Goal: Transaction & Acquisition: Purchase product/service

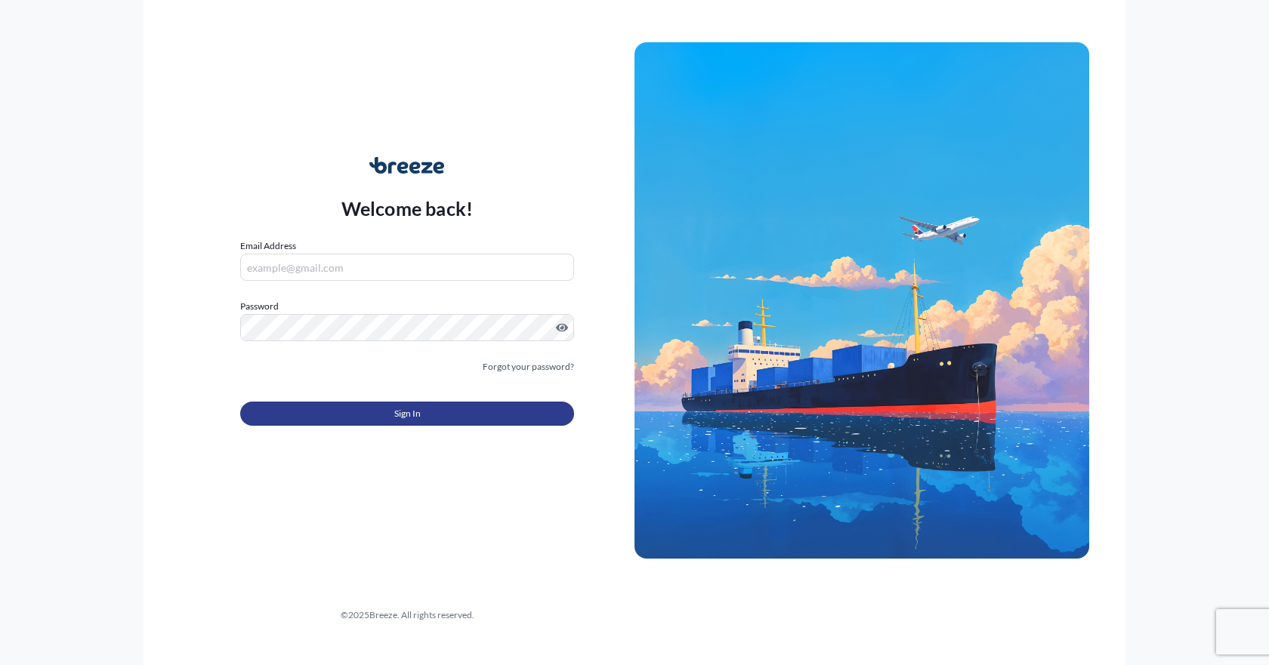
type input "[EMAIL_ADDRESS][DOMAIN_NAME]"
click at [351, 421] on button "Sign In" at bounding box center [407, 414] width 334 height 24
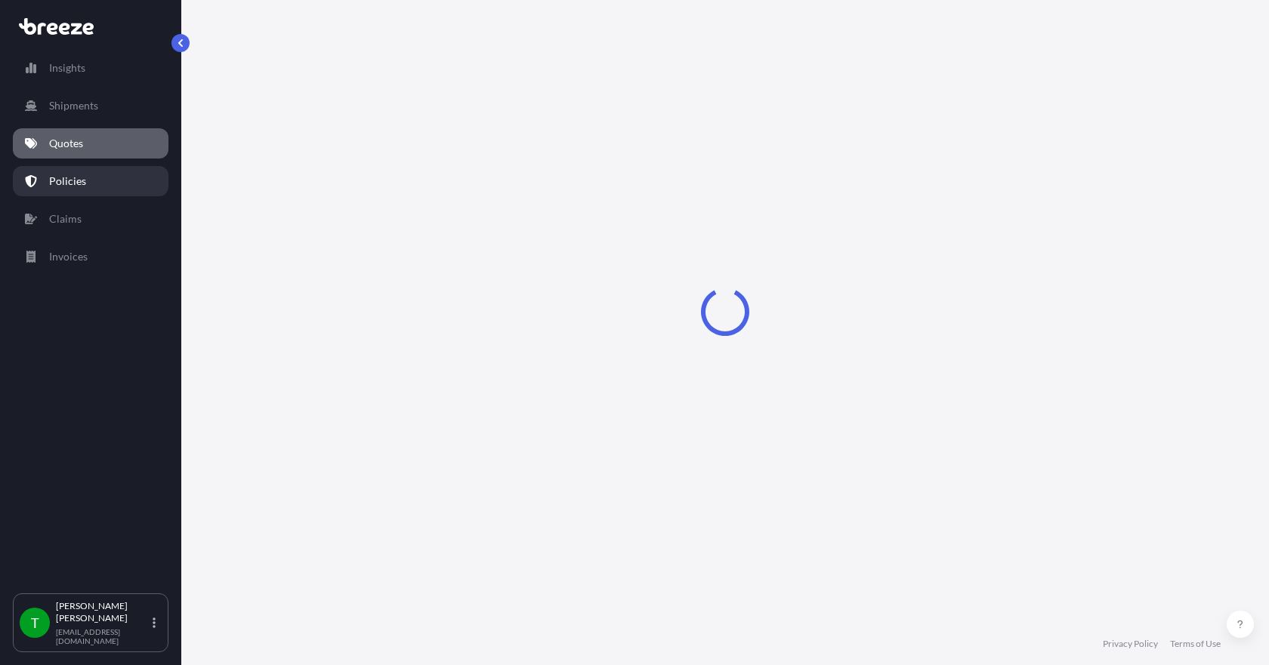
select select "Sea"
select select "1"
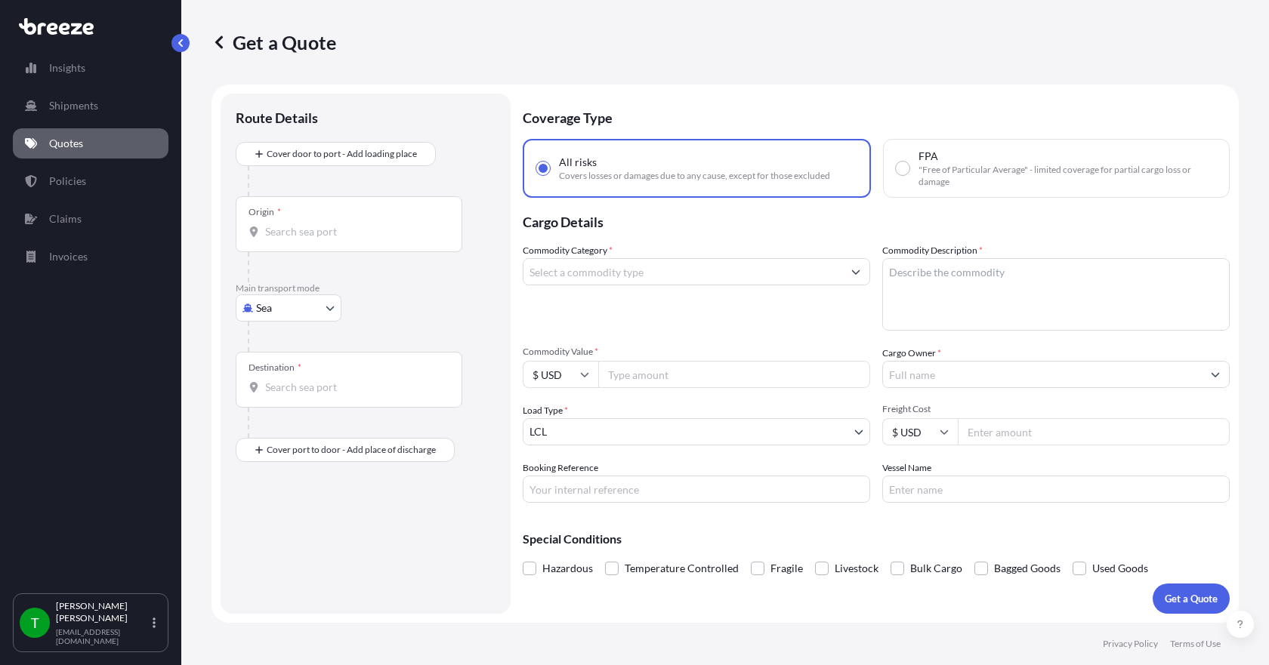
click at [300, 310] on body "Insights Shipments Quotes Policies Claims Invoices T [PERSON_NAME] [EMAIL_ADDRE…" at bounding box center [634, 332] width 1269 height 665
click at [292, 400] on div "Road" at bounding box center [289, 401] width 94 height 27
select select "Road"
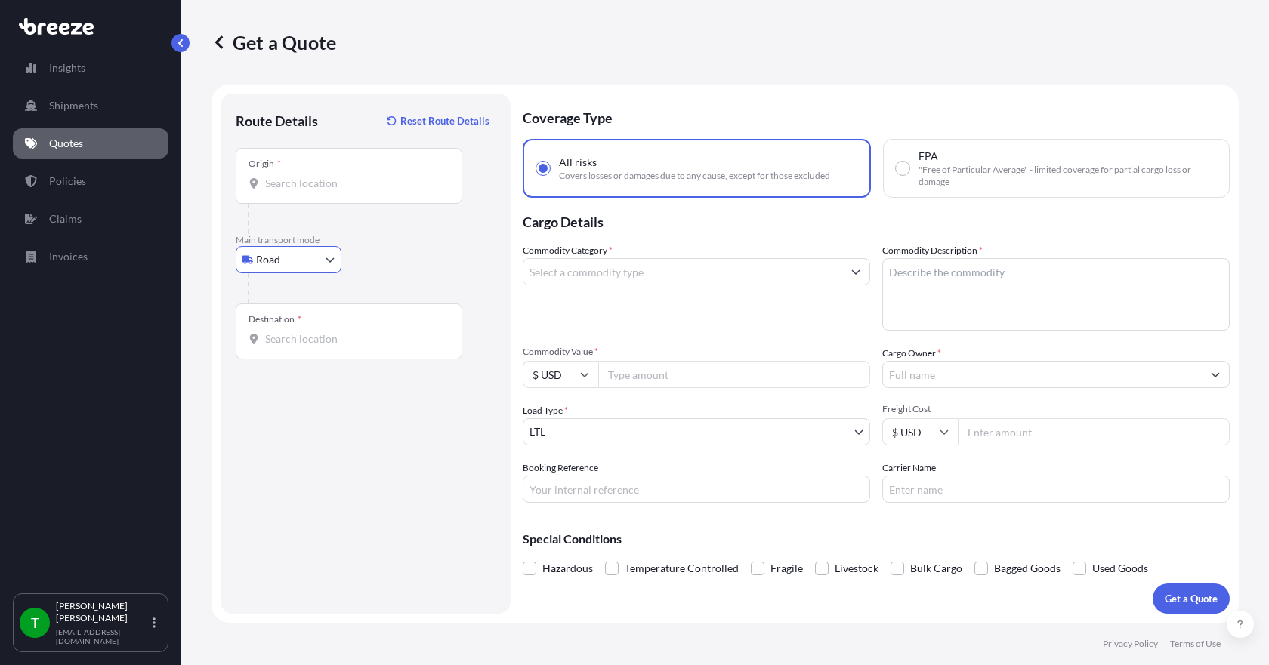
click at [295, 186] on input "Origin *" at bounding box center [354, 183] width 178 height 15
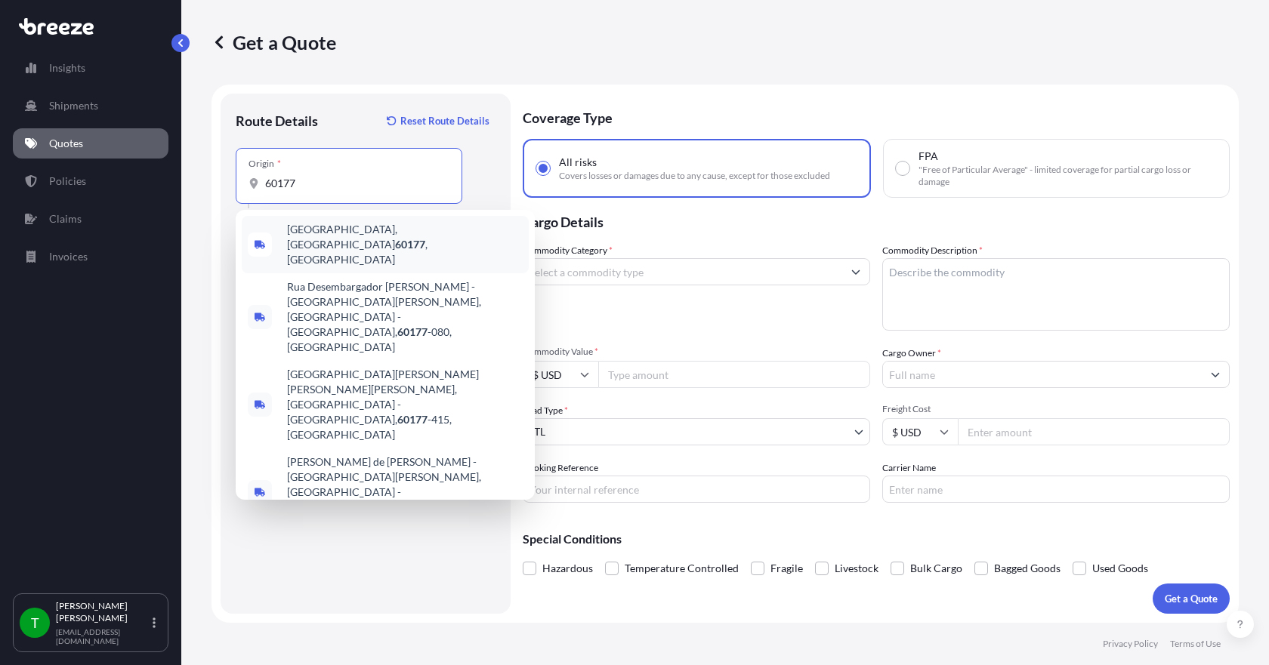
click at [311, 232] on span "[GEOGRAPHIC_DATA] , [GEOGRAPHIC_DATA]" at bounding box center [405, 244] width 236 height 45
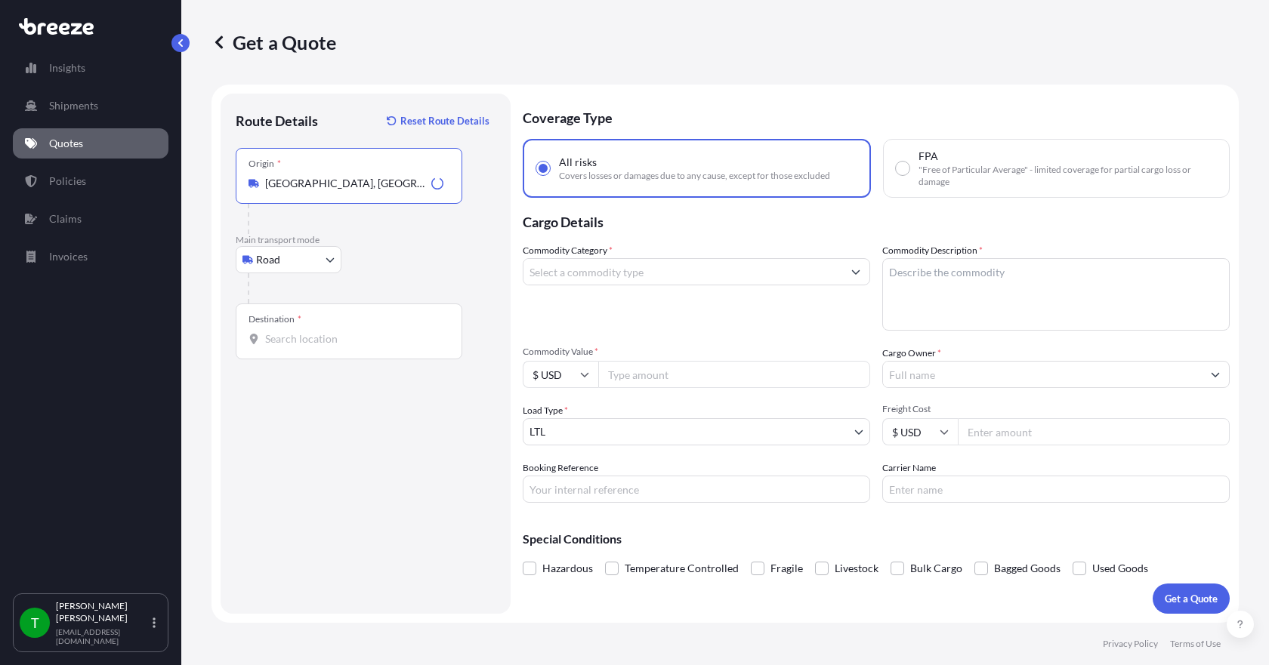
type input "[GEOGRAPHIC_DATA], [GEOGRAPHIC_DATA]"
click at [278, 339] on input "Destination *" at bounding box center [354, 339] width 178 height 15
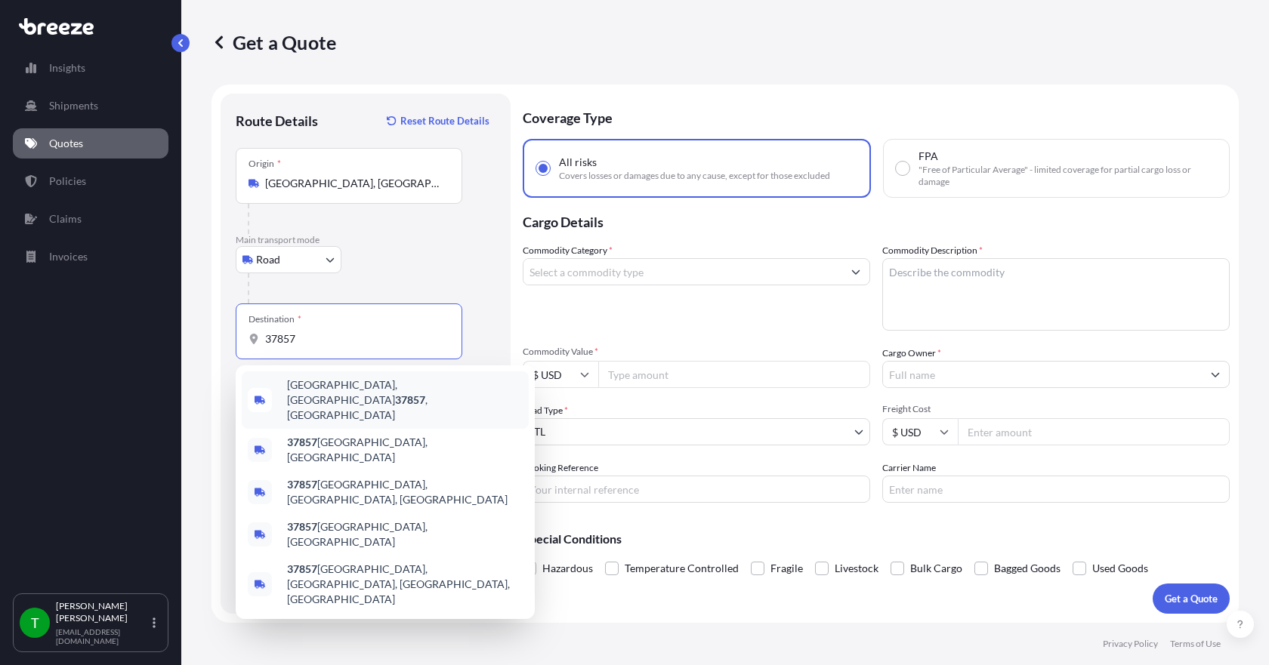
click at [311, 393] on span "[GEOGRAPHIC_DATA], [GEOGRAPHIC_DATA] , [GEOGRAPHIC_DATA]" at bounding box center [405, 400] width 236 height 45
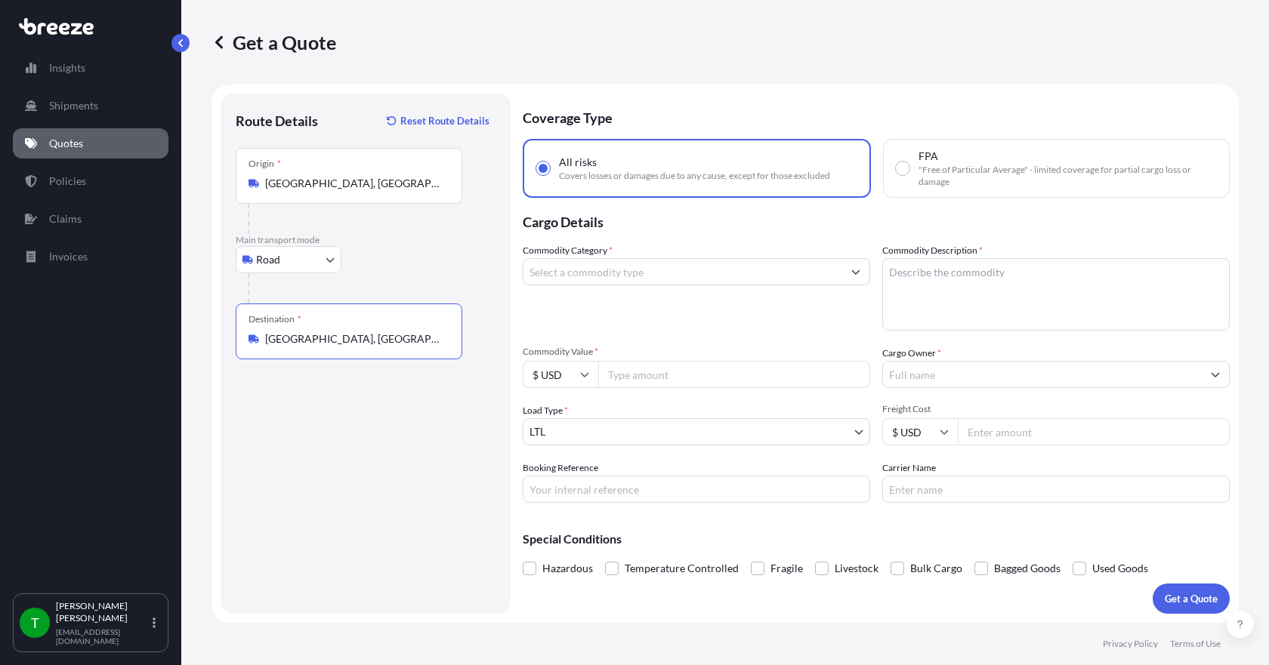
type input "[GEOGRAPHIC_DATA], [GEOGRAPHIC_DATA], [GEOGRAPHIC_DATA]"
click at [576, 280] on input "Commodity Category *" at bounding box center [682, 271] width 319 height 27
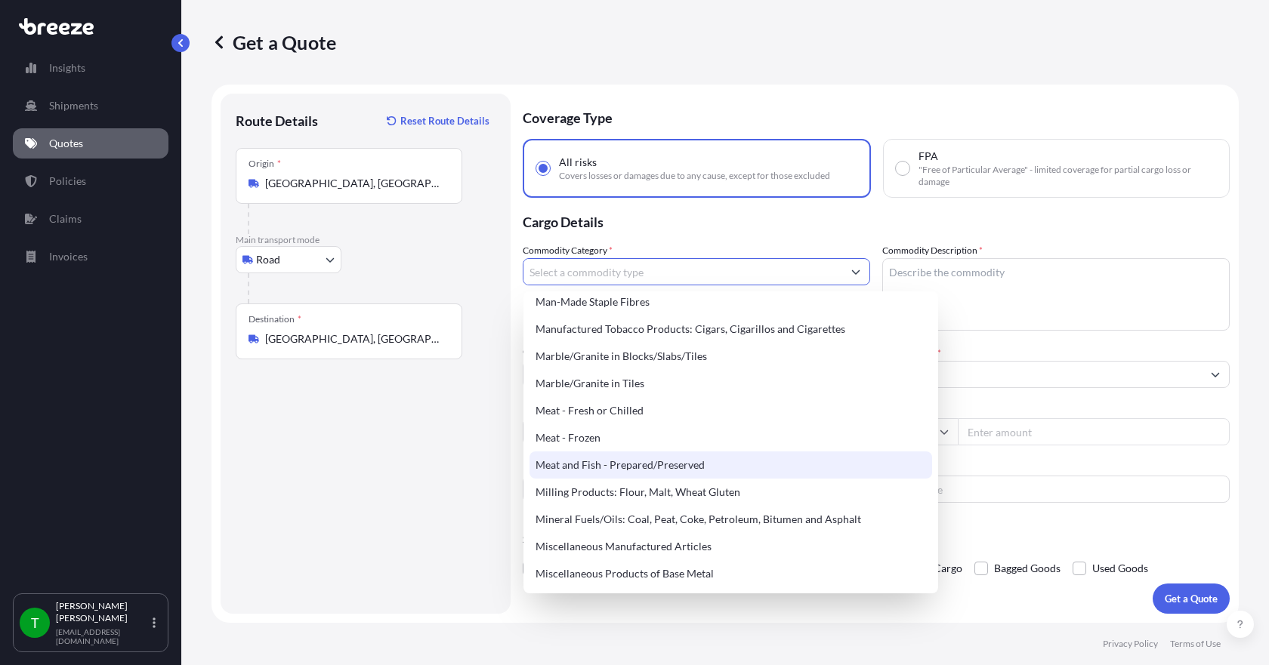
scroll to position [1964, 0]
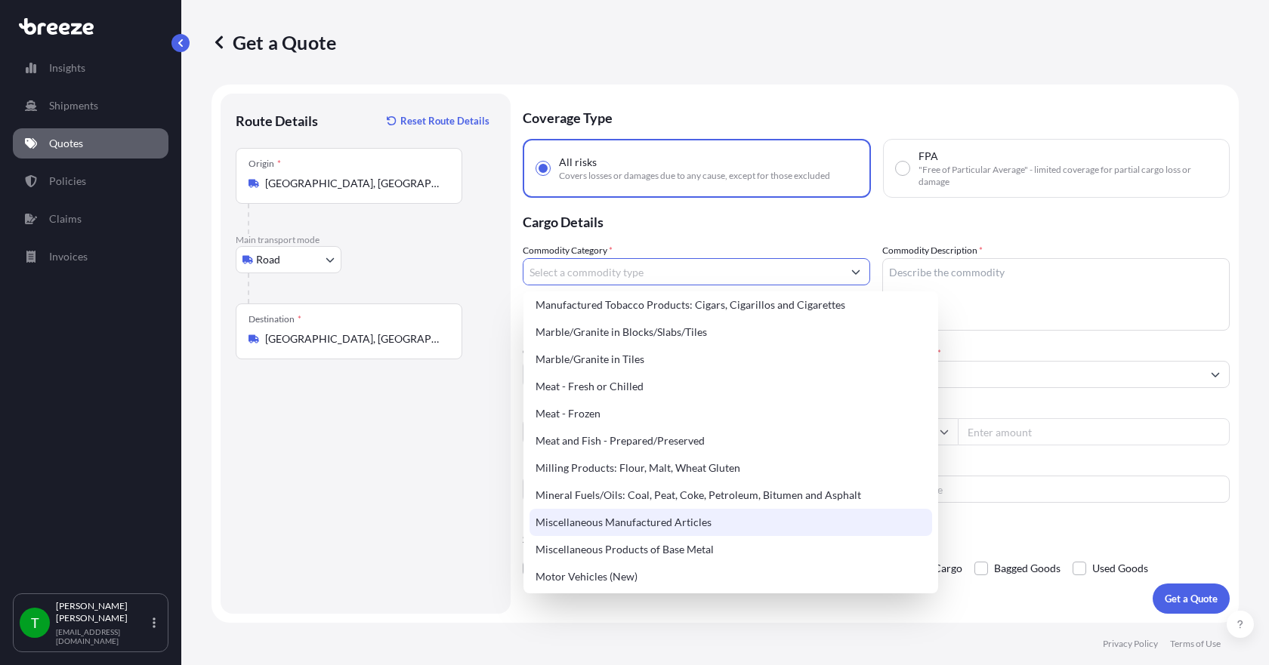
click at [628, 516] on div "Miscellaneous Manufactured Articles" at bounding box center [731, 522] width 403 height 27
type input "Miscellaneous Manufactured Articles"
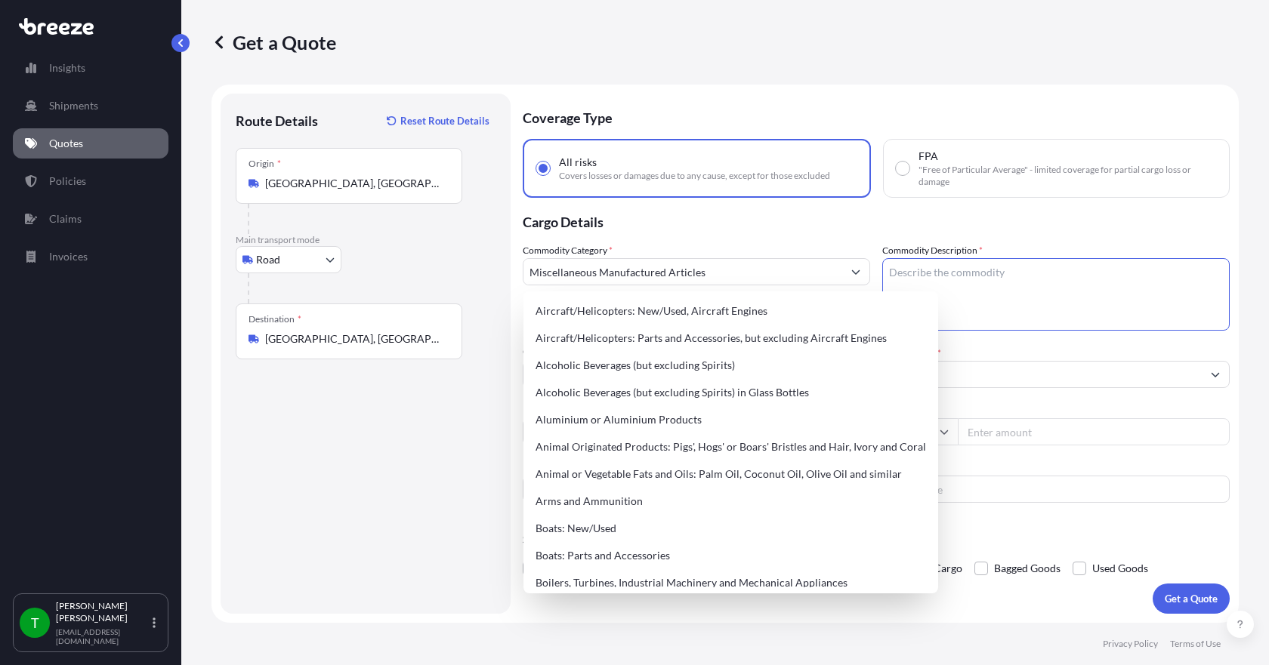
click at [944, 279] on textarea "Commodity Description *" at bounding box center [1055, 294] width 347 height 73
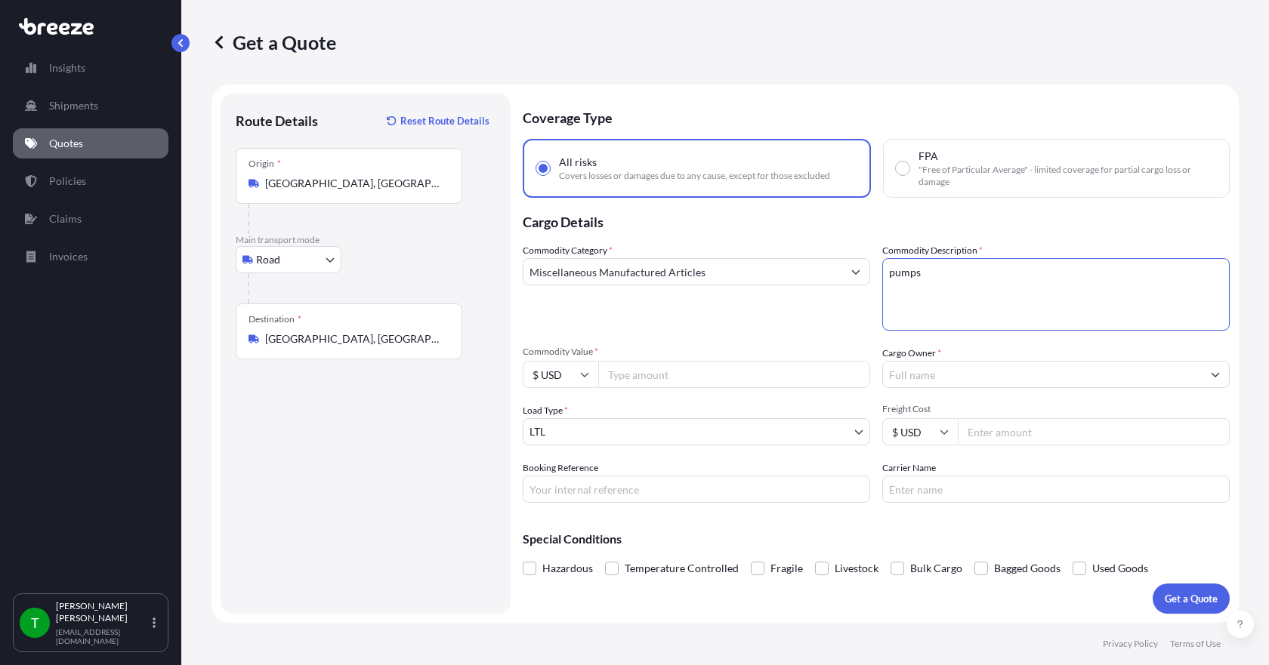
type textarea "pumps"
type input "11646.46"
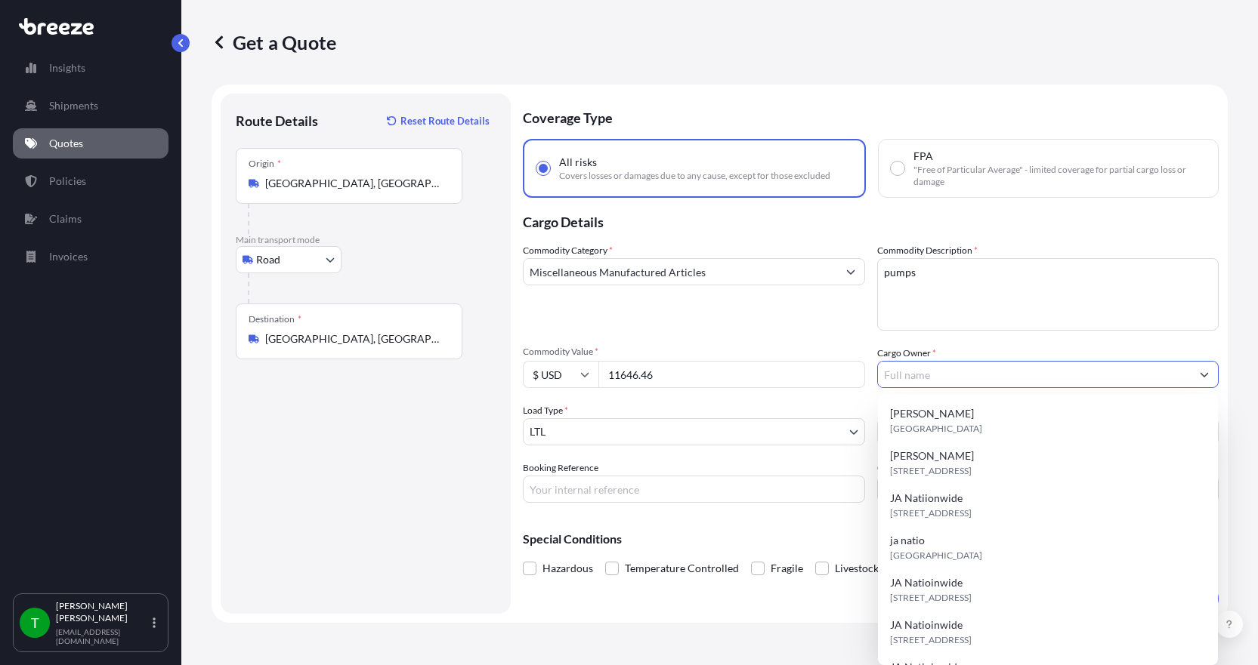
type input "k"
type input "ja nationwide"
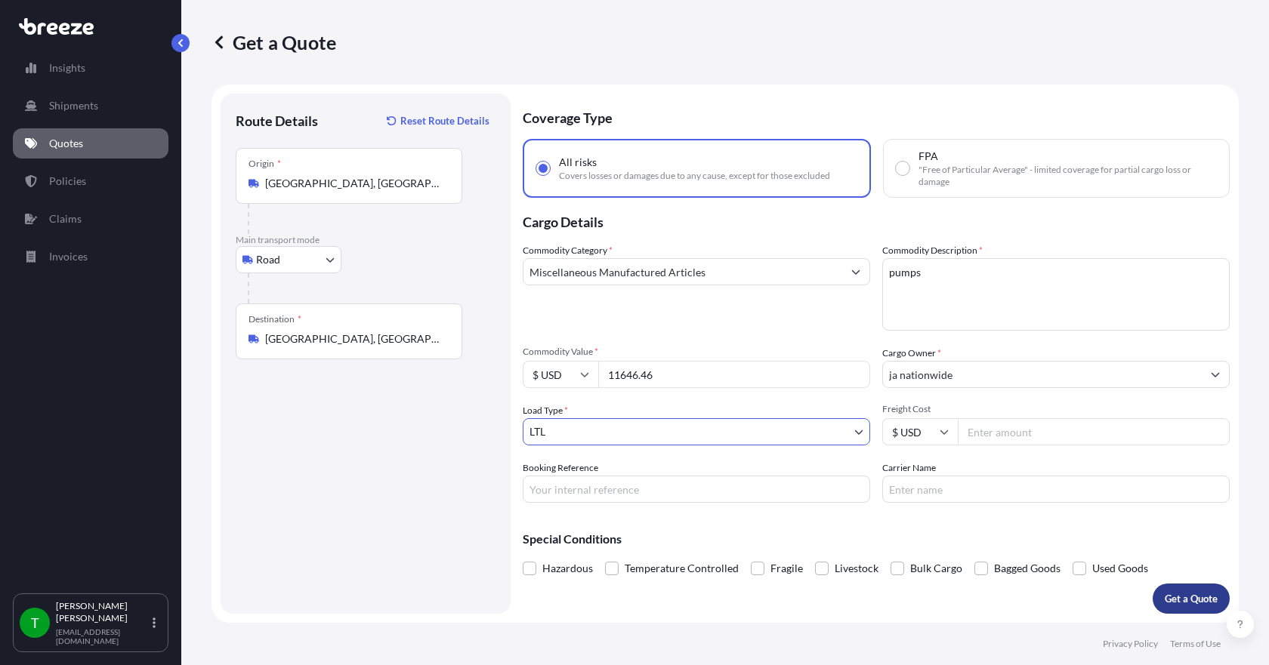
click at [1208, 601] on p "Get a Quote" at bounding box center [1191, 598] width 53 height 15
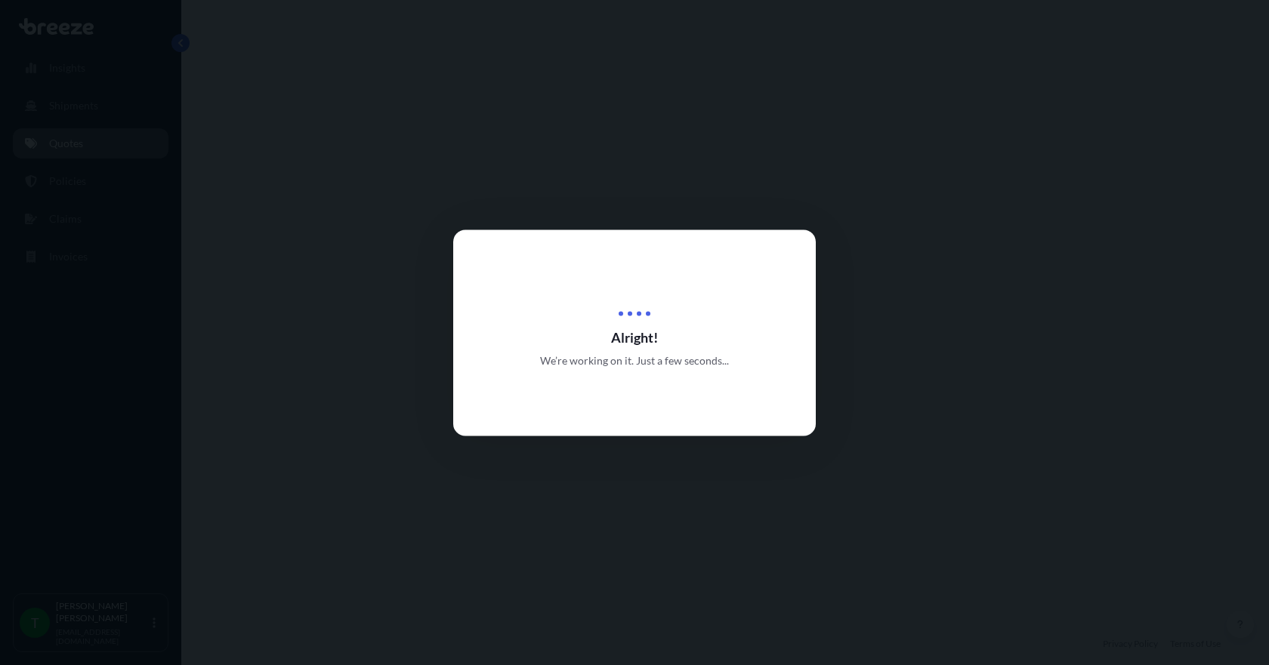
select select "Road"
select select "1"
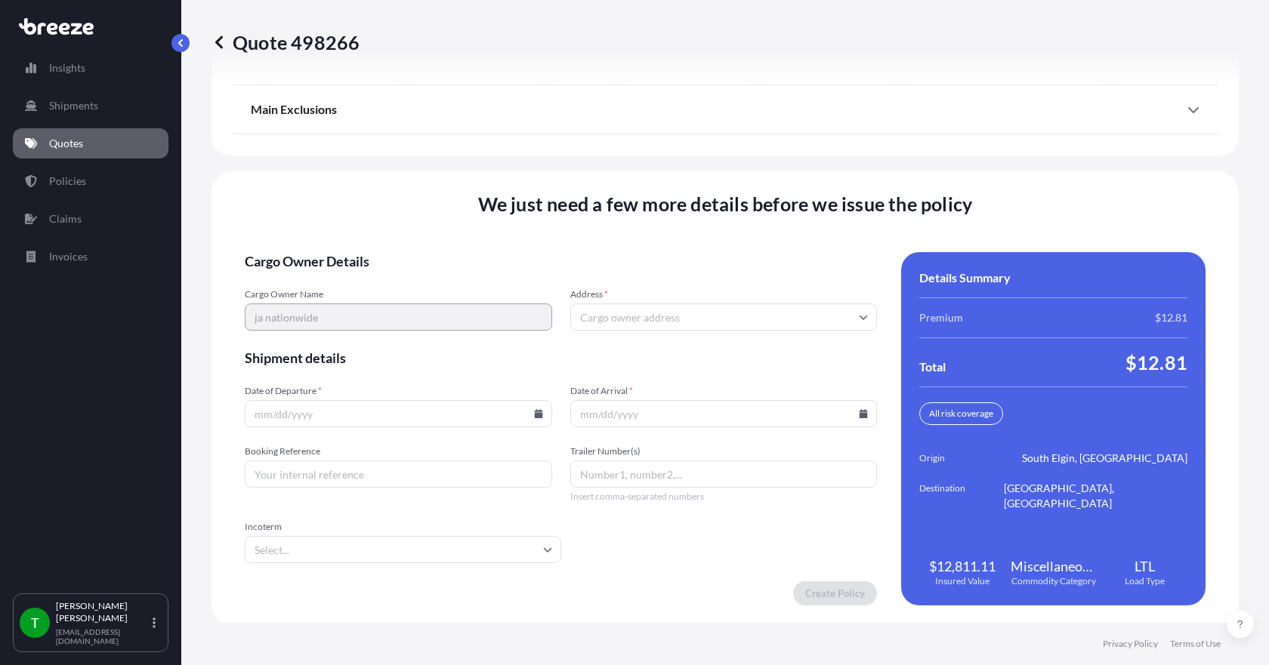
scroll to position [1978, 0]
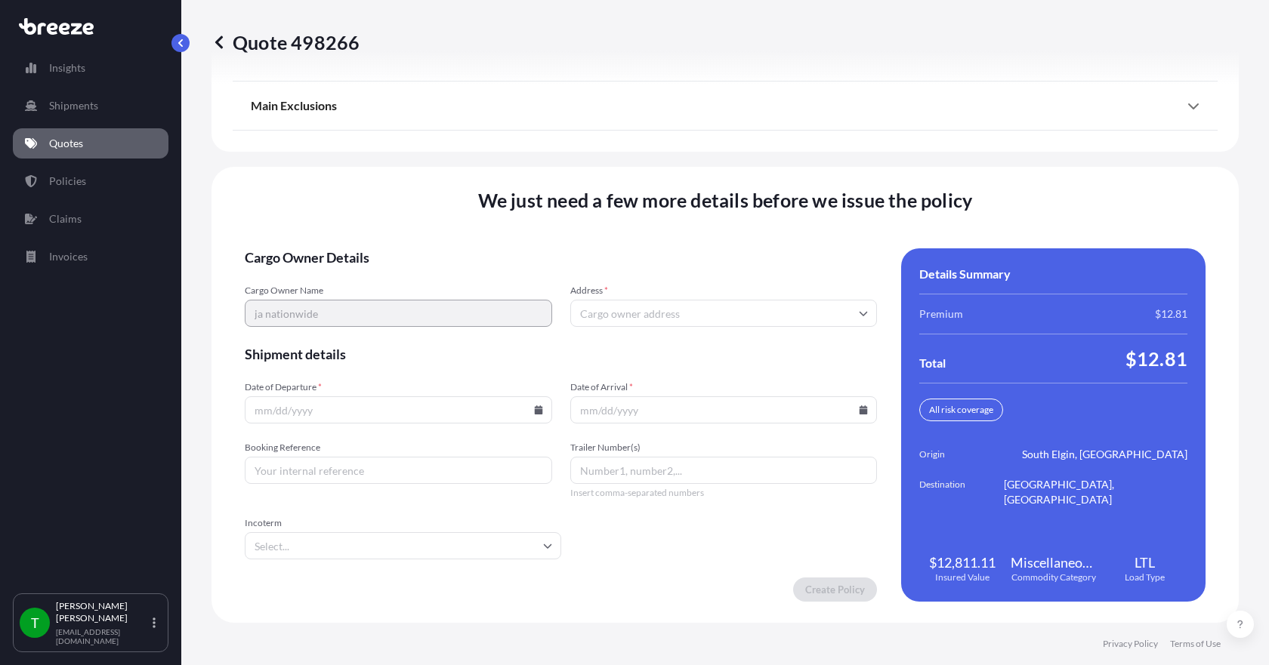
click at [602, 313] on input "Address *" at bounding box center [723, 313] width 307 height 27
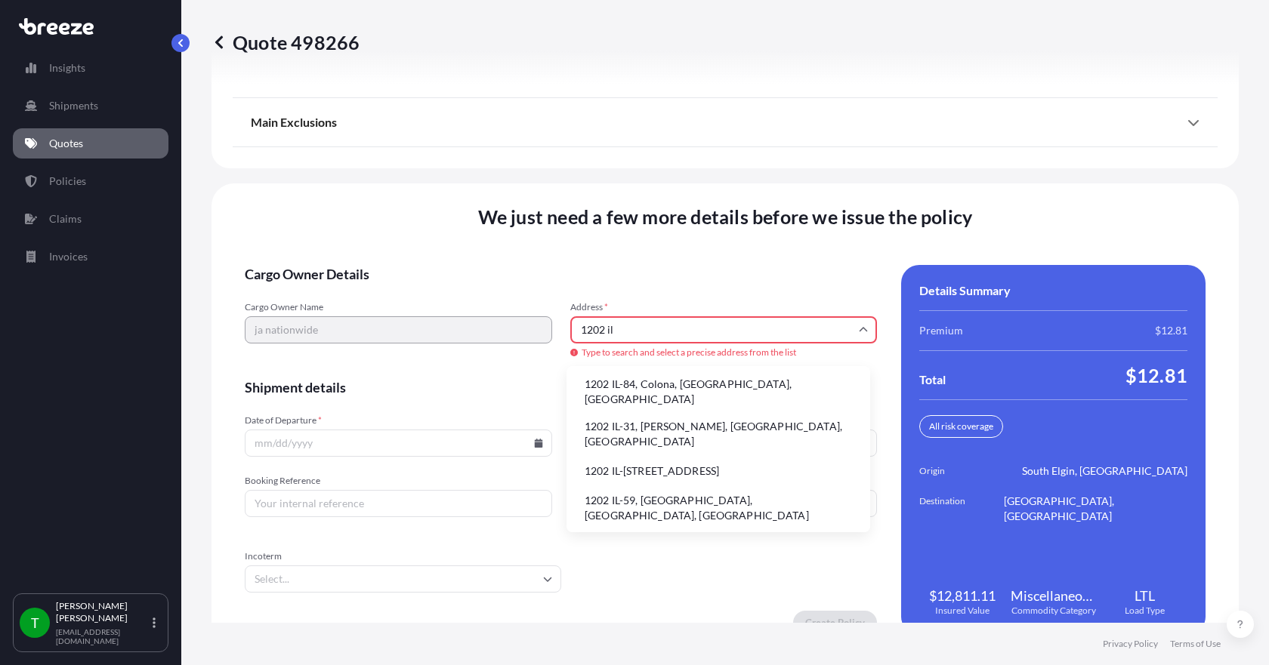
click at [642, 419] on li "1202 IL-31, [PERSON_NAME], [GEOGRAPHIC_DATA], [GEOGRAPHIC_DATA]" at bounding box center [719, 434] width 292 height 39
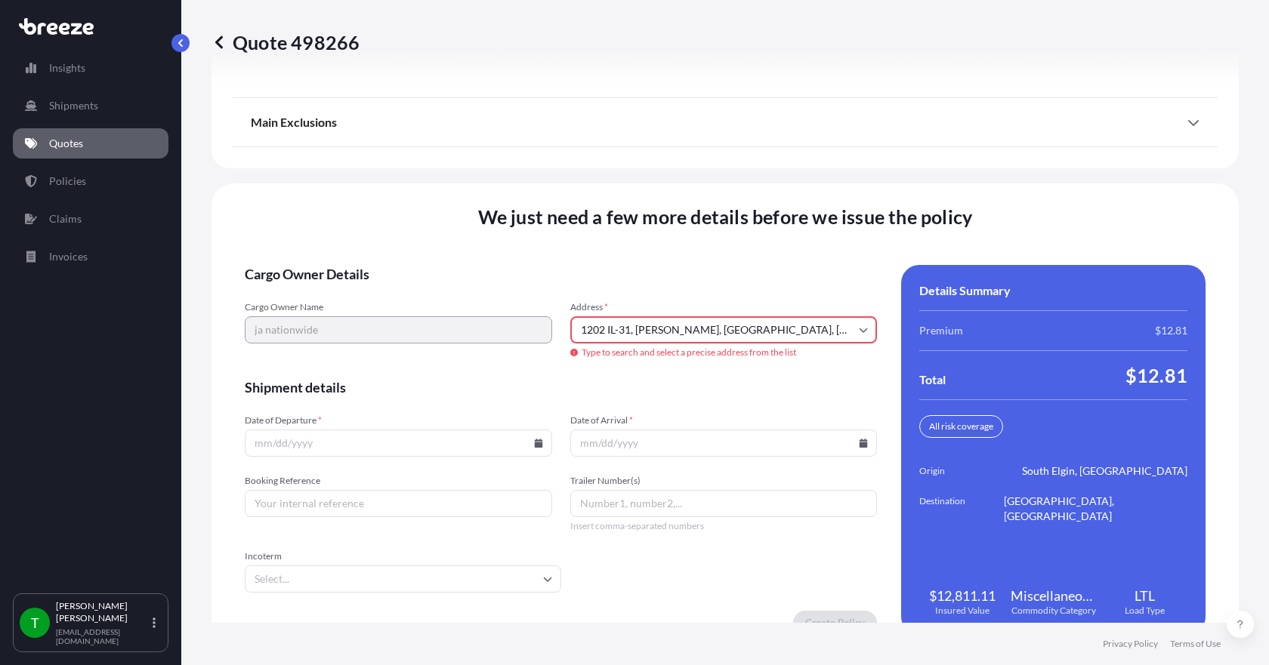
type input "[STREET_ADDRESS][PERSON_NAME]"
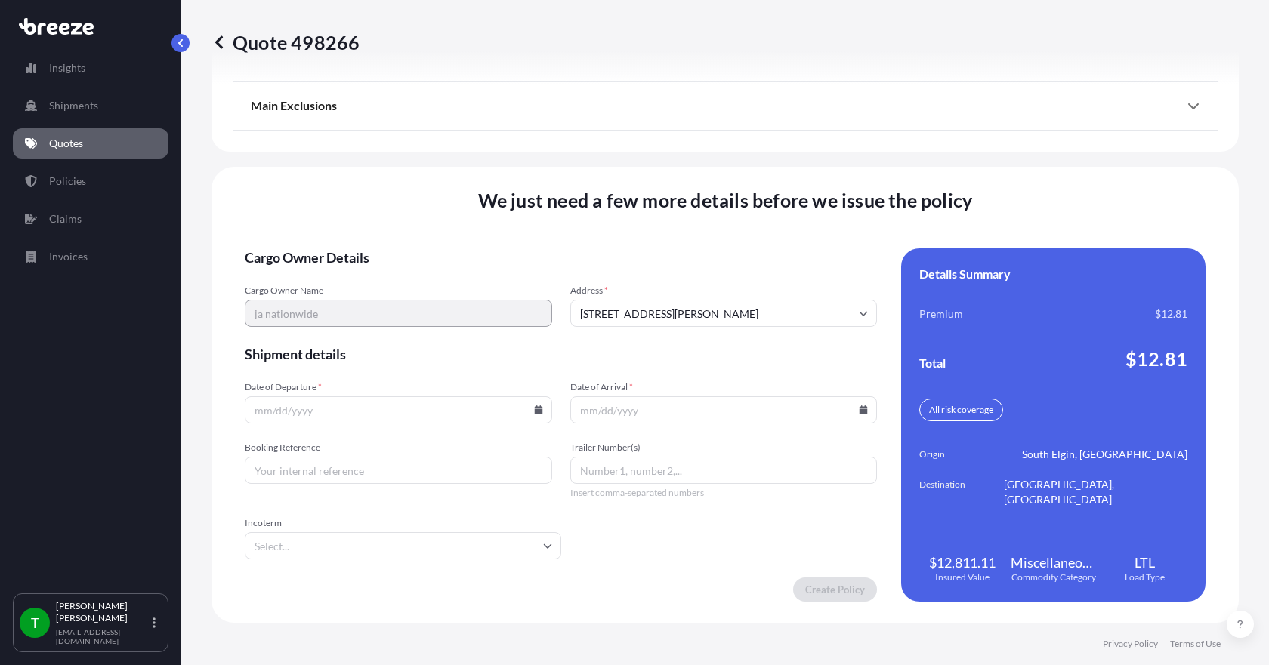
click at [534, 412] on icon at bounding box center [538, 410] width 8 height 9
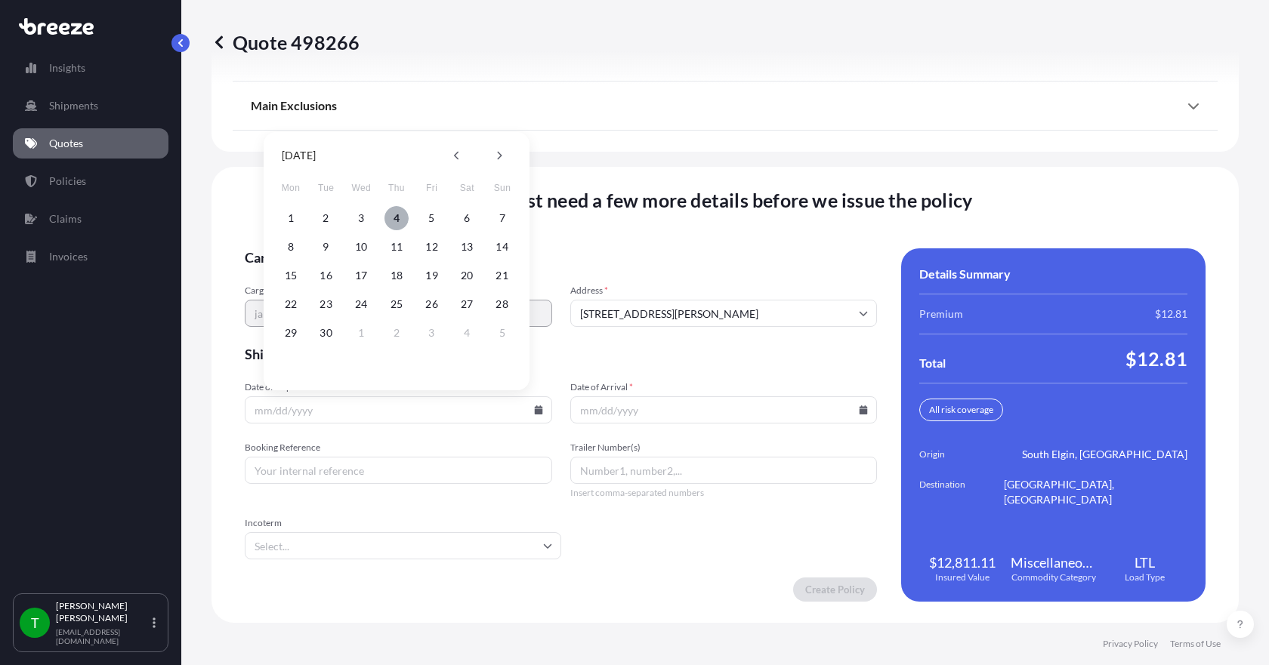
click at [399, 216] on button "4" at bounding box center [396, 218] width 24 height 24
type input "[DATE]"
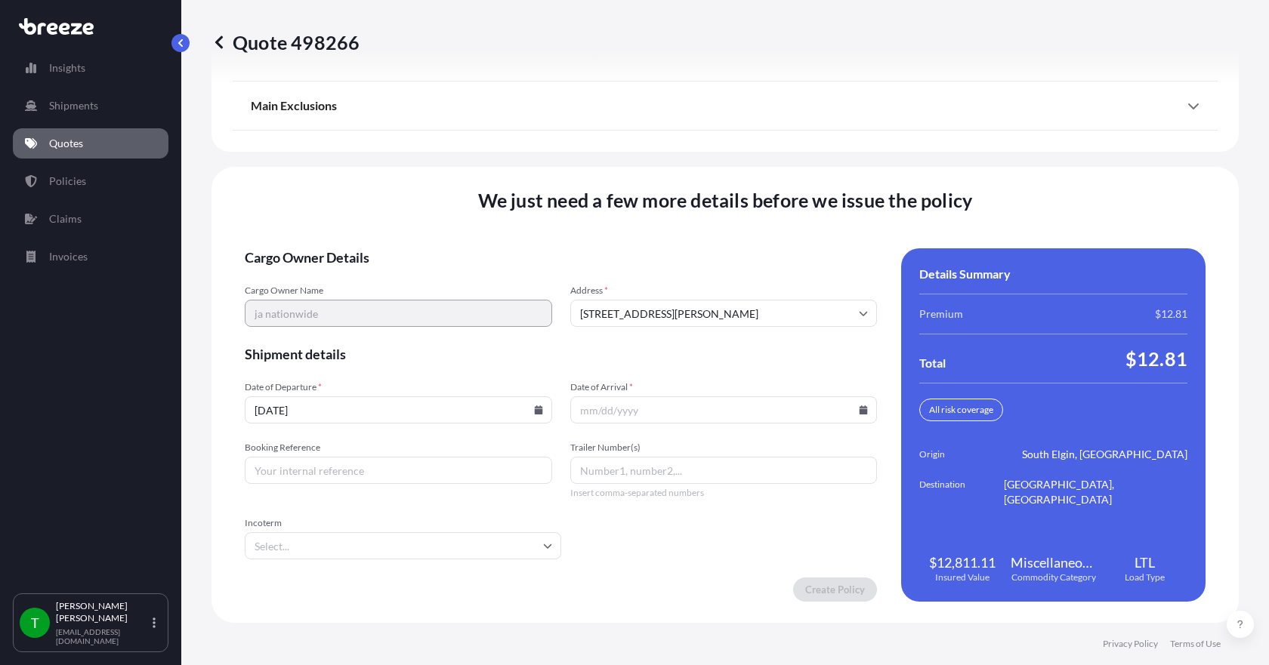
click at [859, 407] on icon at bounding box center [863, 410] width 9 height 9
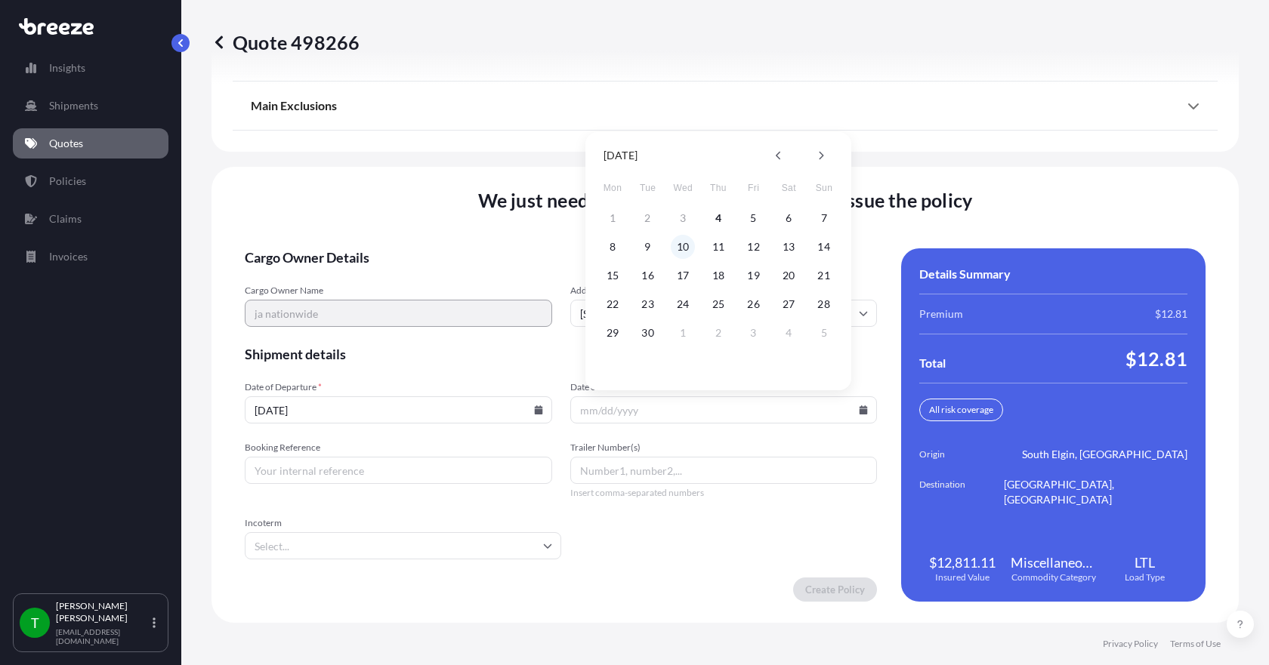
click at [685, 249] on button "10" at bounding box center [683, 247] width 24 height 24
type input "[DATE]"
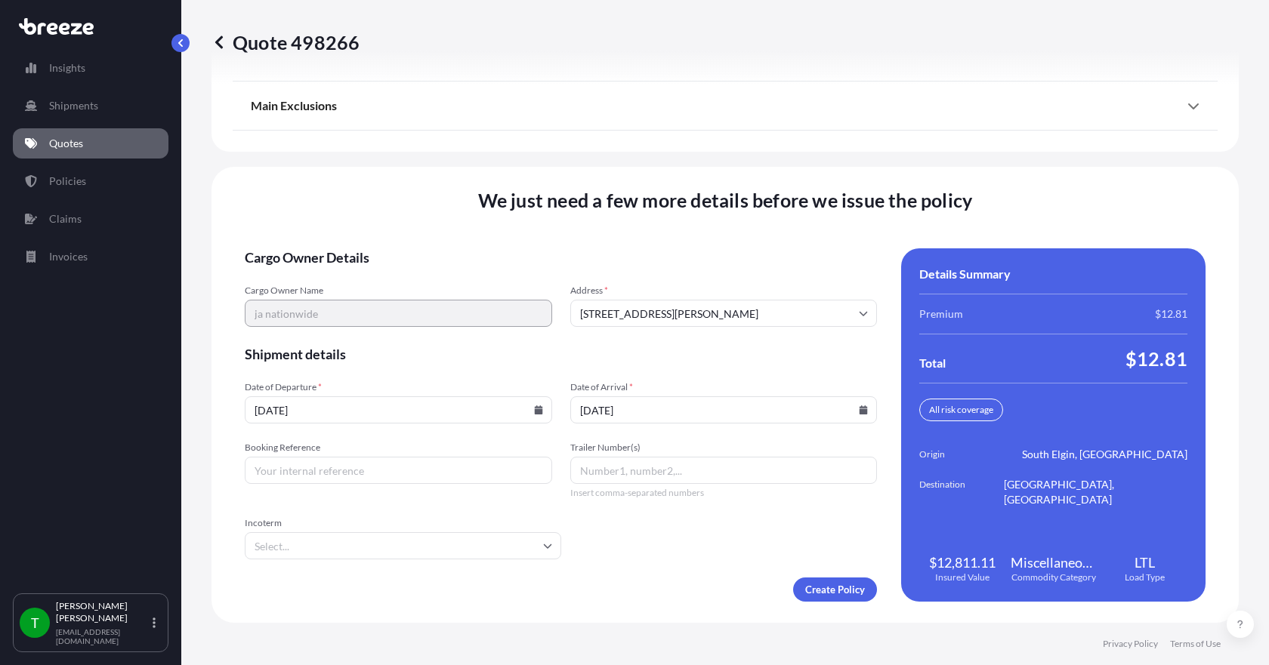
click at [374, 472] on input "Booking Reference" at bounding box center [398, 470] width 307 height 27
type input "349018"
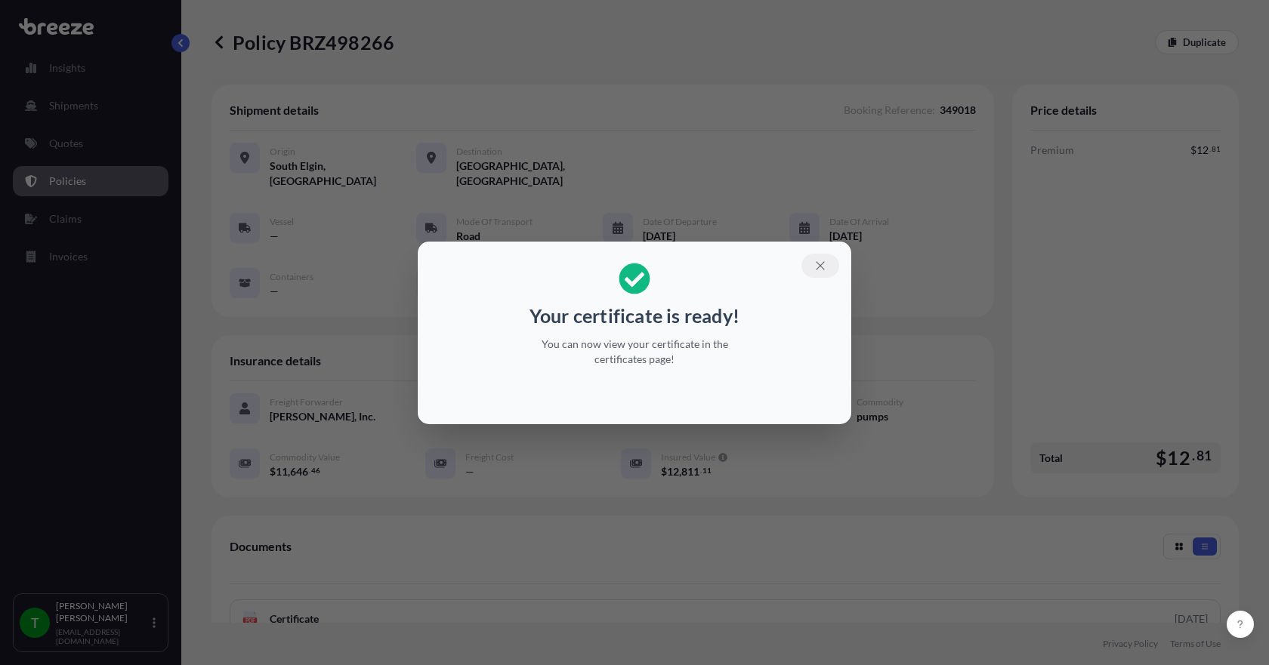
click at [822, 264] on icon "button" at bounding box center [820, 265] width 8 height 8
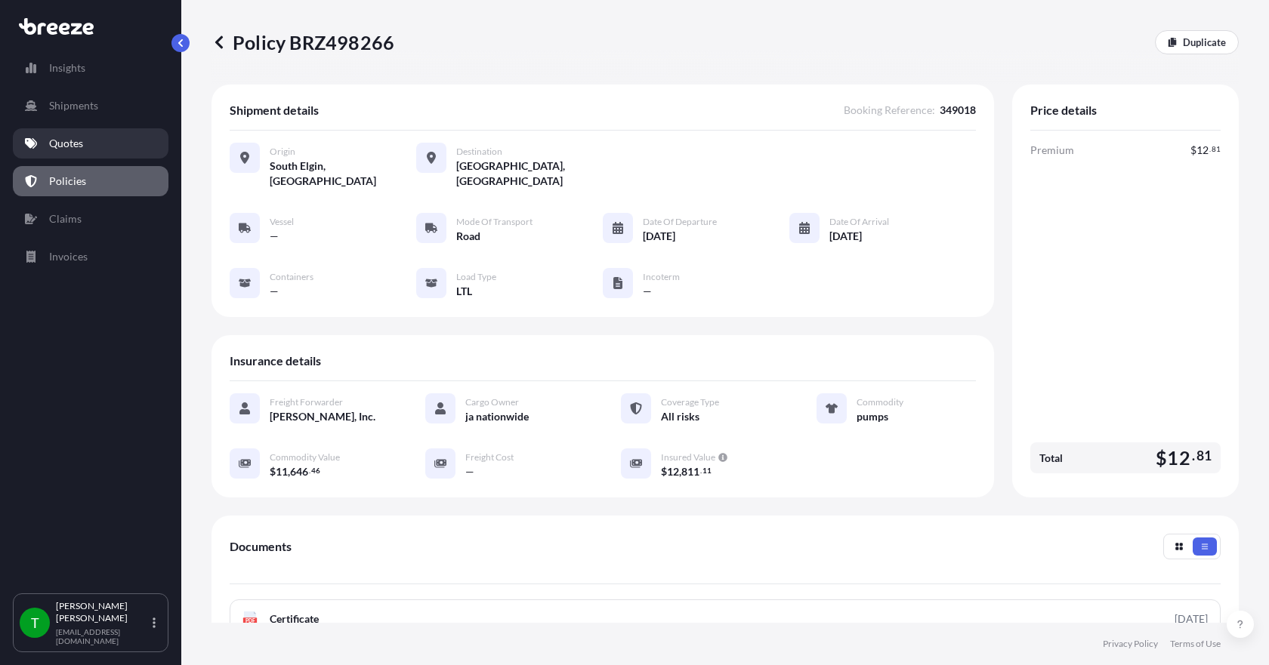
click at [66, 144] on p "Quotes" at bounding box center [66, 143] width 34 height 15
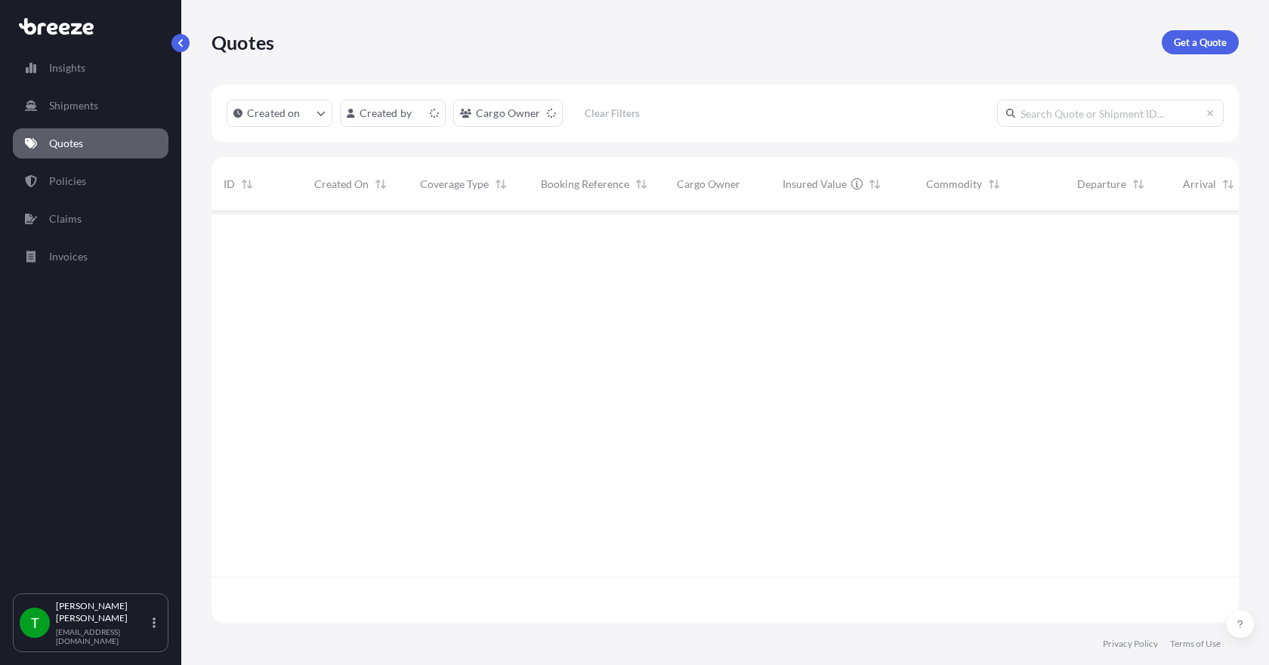
scroll to position [409, 1016]
click at [1201, 51] on link "Get a Quote" at bounding box center [1200, 42] width 77 height 24
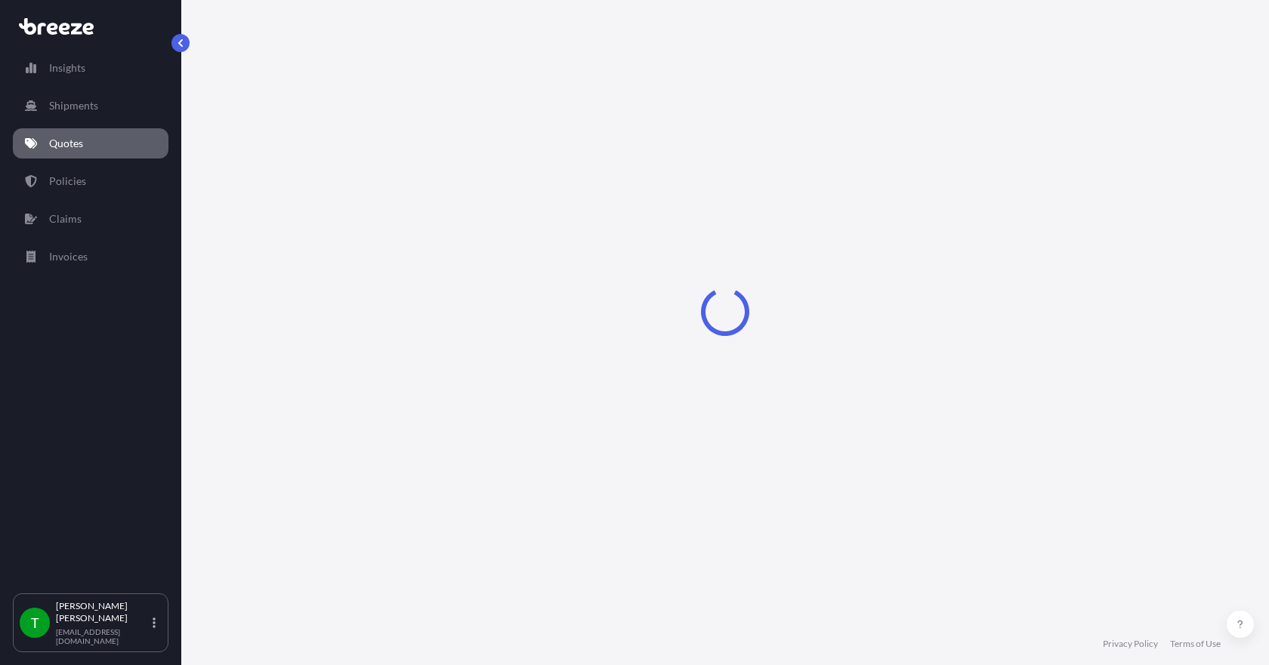
select select "Sea"
select select "1"
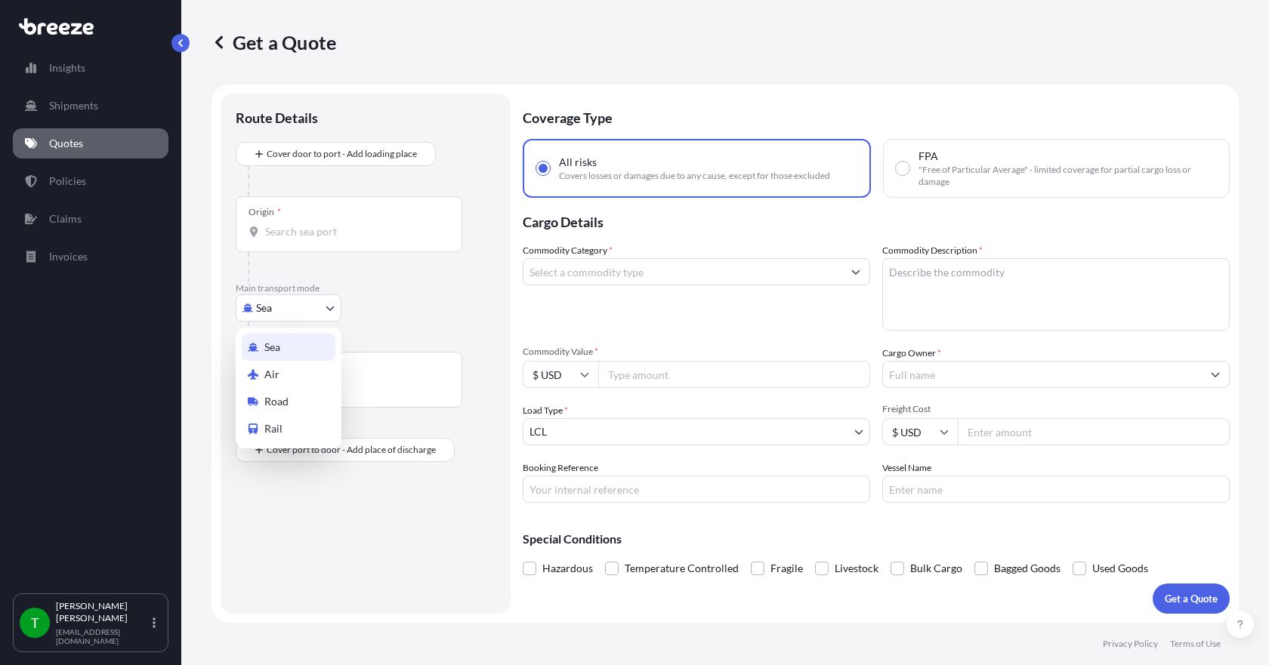
click at [317, 303] on body "Insights Shipments Quotes Policies Claims Invoices T [PERSON_NAME] [EMAIL_ADDRE…" at bounding box center [634, 332] width 1269 height 665
click at [279, 400] on span "Road" at bounding box center [276, 401] width 24 height 15
select select "Road"
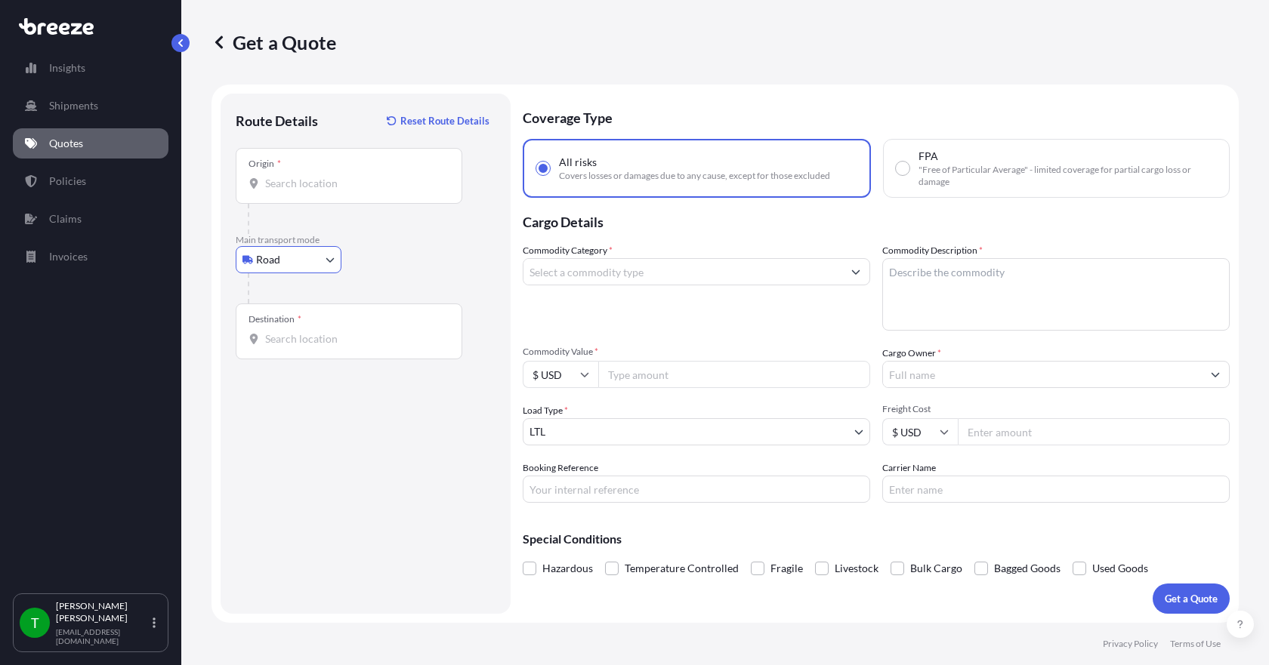
click at [283, 179] on input "Origin *" at bounding box center [354, 183] width 178 height 15
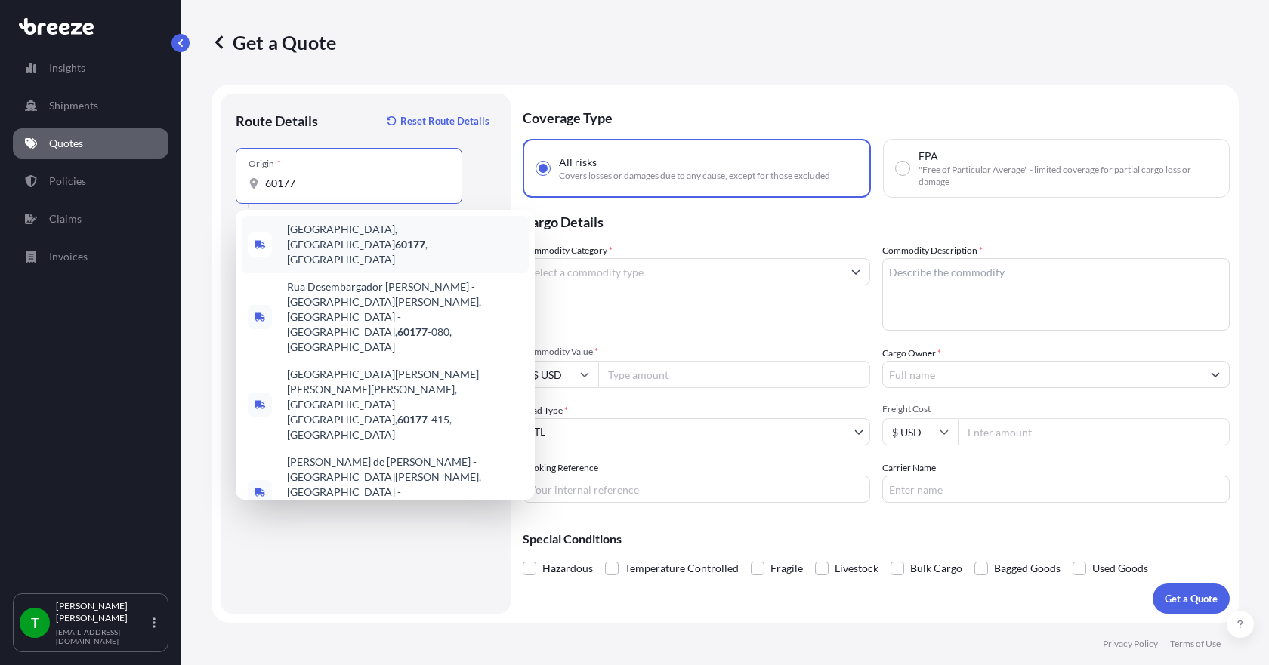
click at [323, 238] on span "[GEOGRAPHIC_DATA] , [GEOGRAPHIC_DATA]" at bounding box center [405, 244] width 236 height 45
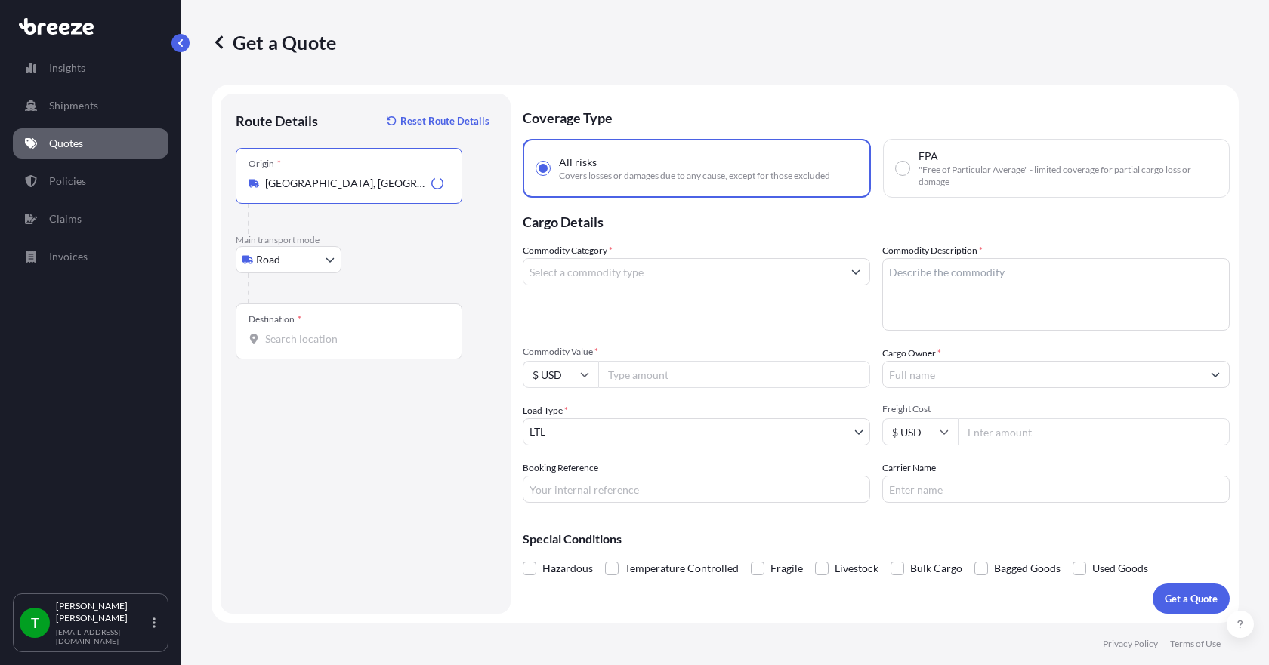
type input "[GEOGRAPHIC_DATA], [GEOGRAPHIC_DATA]"
click at [304, 330] on div "Destination *" at bounding box center [349, 332] width 227 height 56
click at [304, 332] on input "Destination *" at bounding box center [354, 339] width 178 height 15
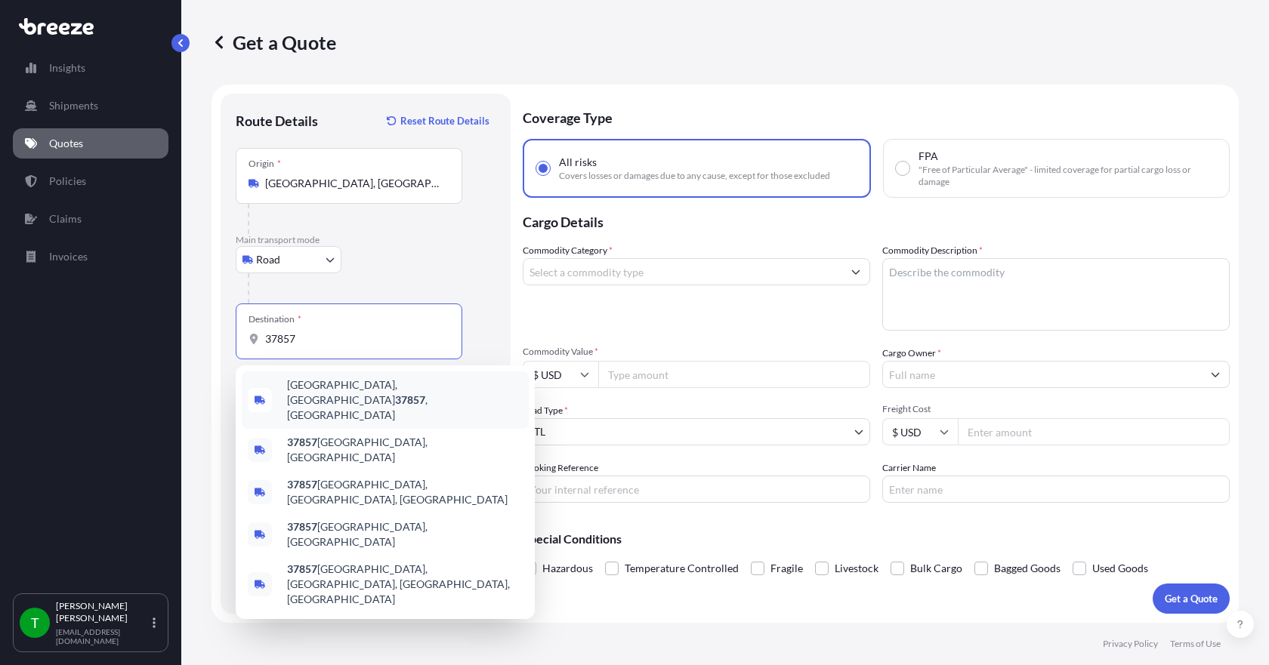
click at [319, 389] on span "[GEOGRAPHIC_DATA], [GEOGRAPHIC_DATA] , [GEOGRAPHIC_DATA]" at bounding box center [405, 400] width 236 height 45
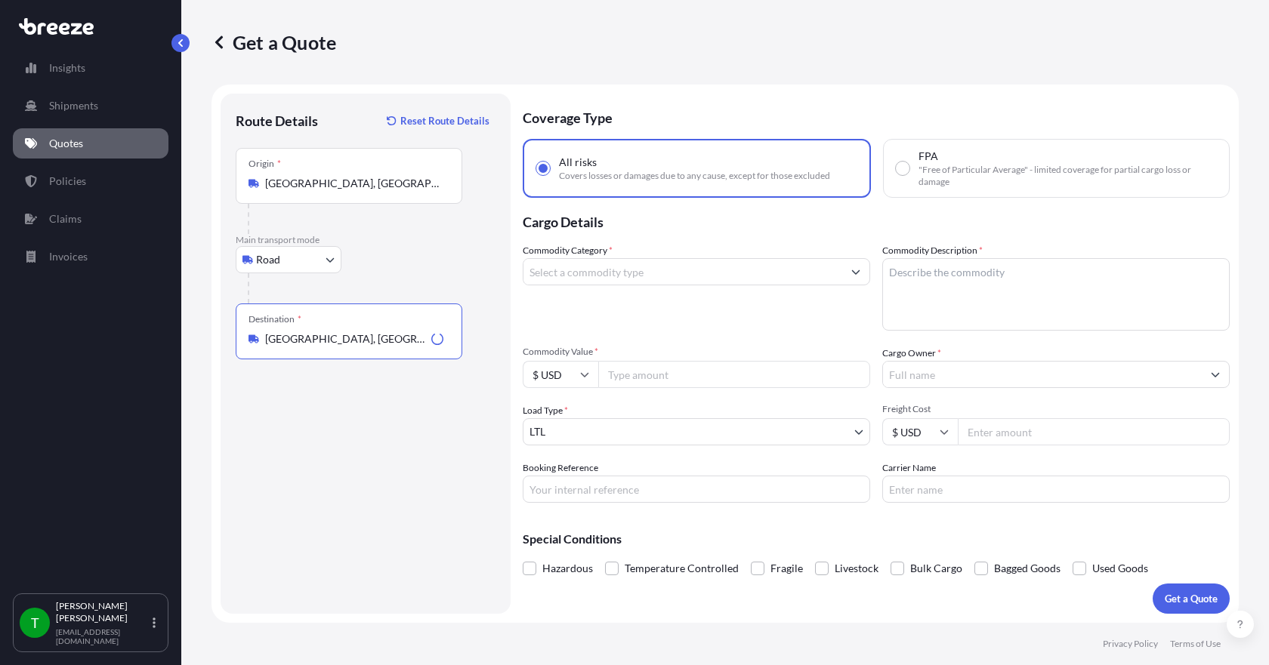
type input "[GEOGRAPHIC_DATA], [GEOGRAPHIC_DATA], [GEOGRAPHIC_DATA]"
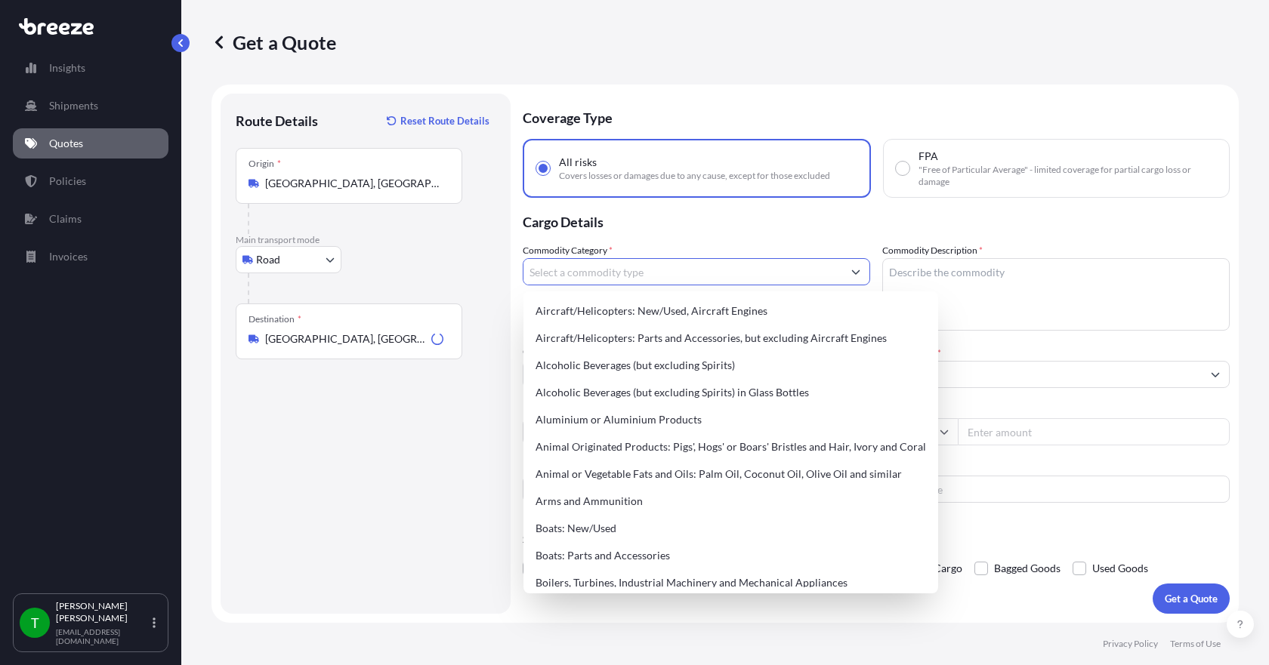
click at [562, 270] on input "Commodity Category *" at bounding box center [682, 271] width 319 height 27
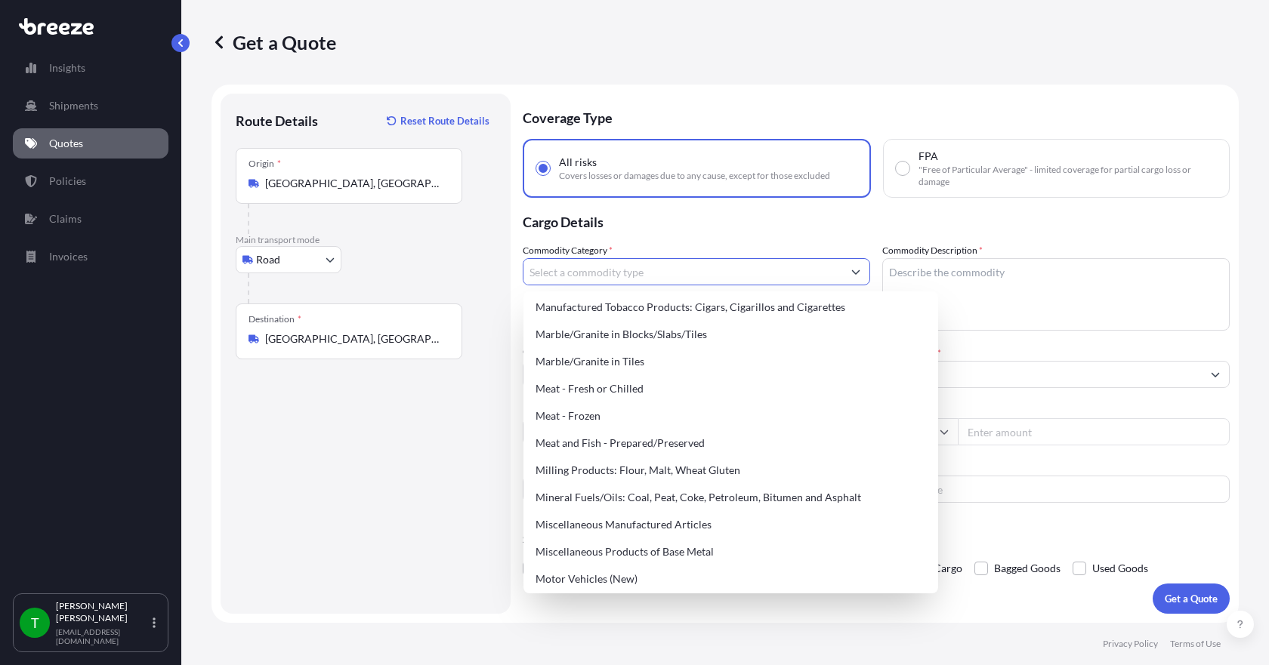
scroll to position [1964, 0]
click at [649, 523] on div "Miscellaneous Manufactured Articles" at bounding box center [731, 522] width 403 height 27
type input "Miscellaneous Manufactured Articles"
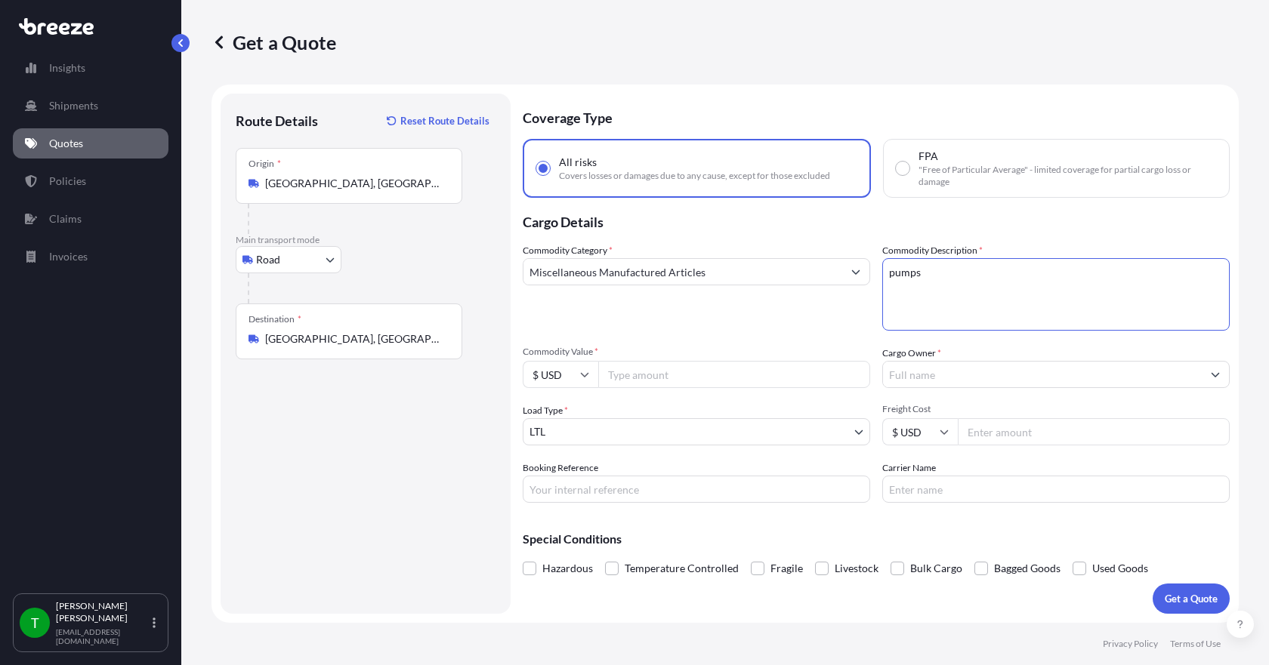
type textarea "pumps"
type input "11646.46"
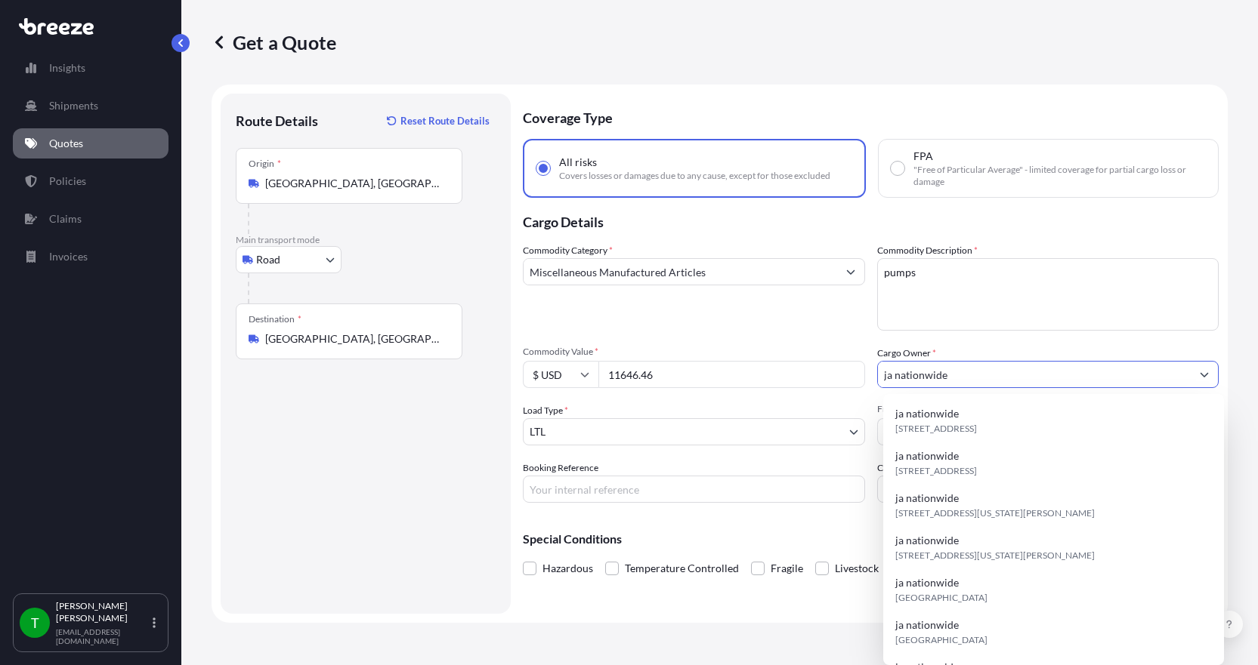
type input "ja nationwide"
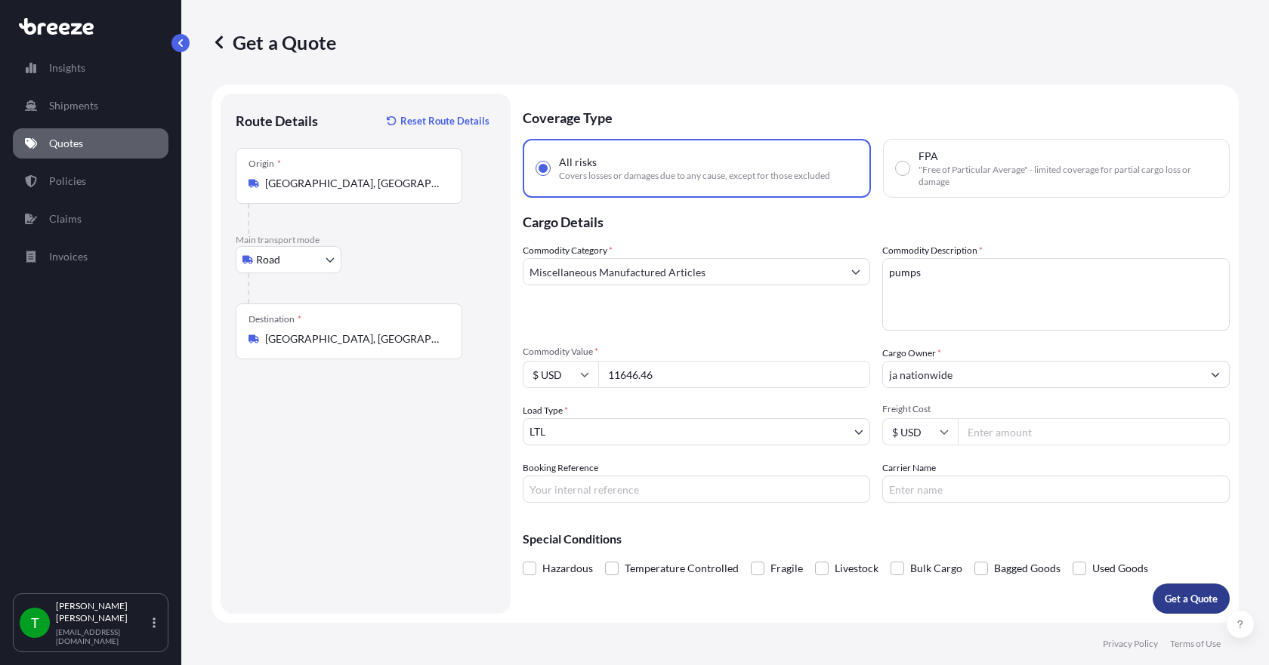
click at [1195, 599] on p "Get a Quote" at bounding box center [1191, 598] width 53 height 15
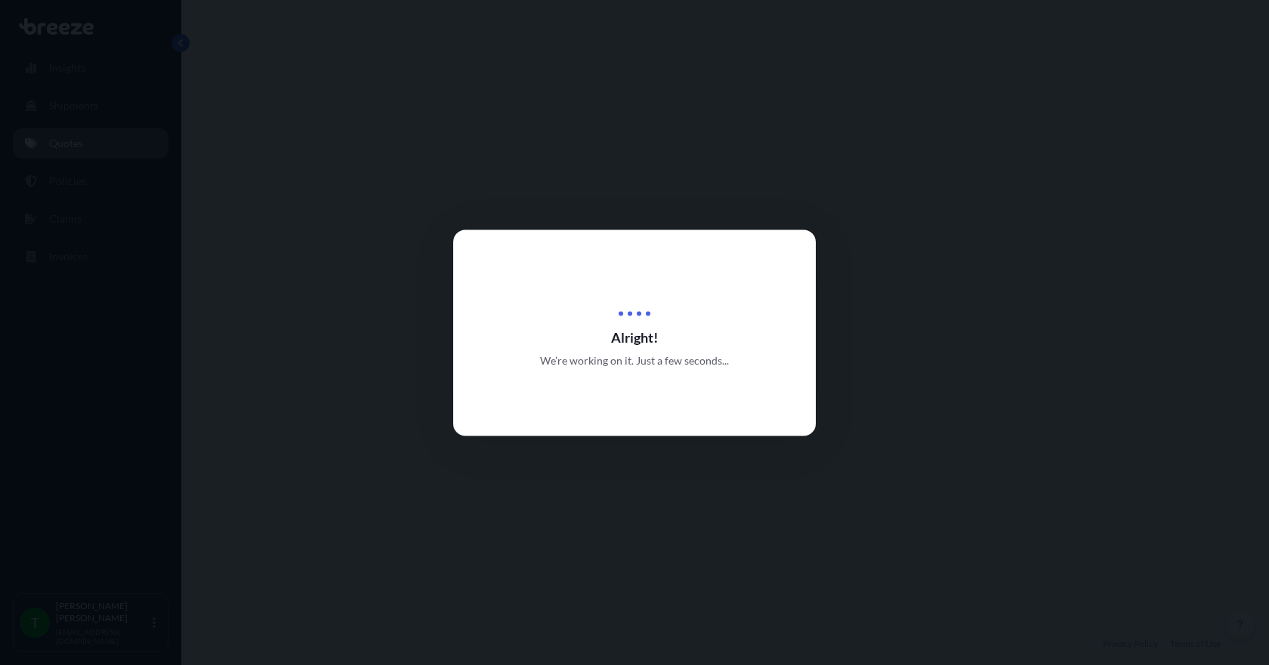
select select "Road"
select select "1"
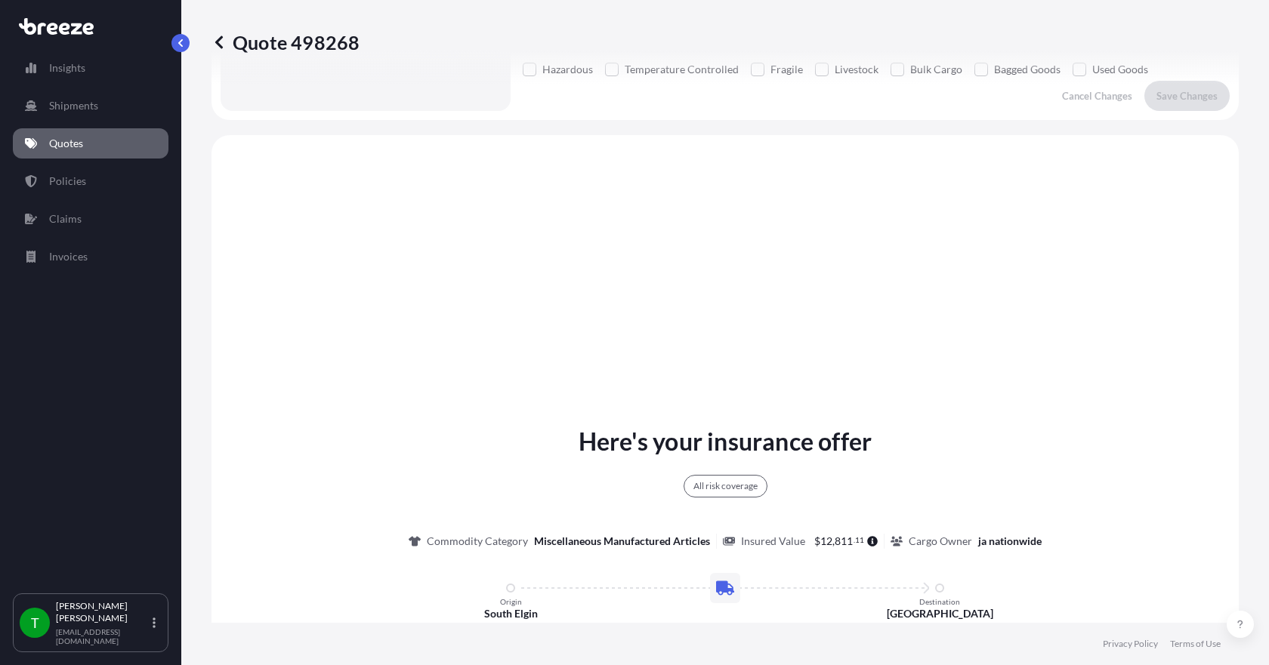
scroll to position [559, 0]
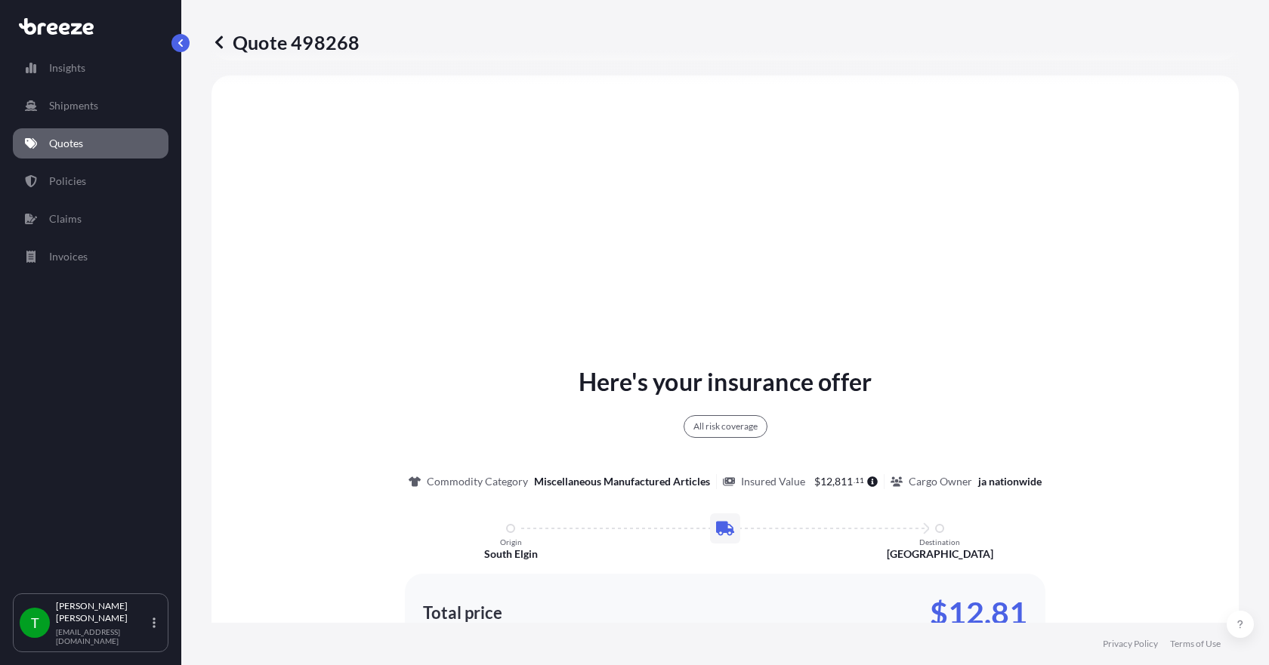
click at [378, 18] on div "Quote 498268" at bounding box center [725, 42] width 1027 height 85
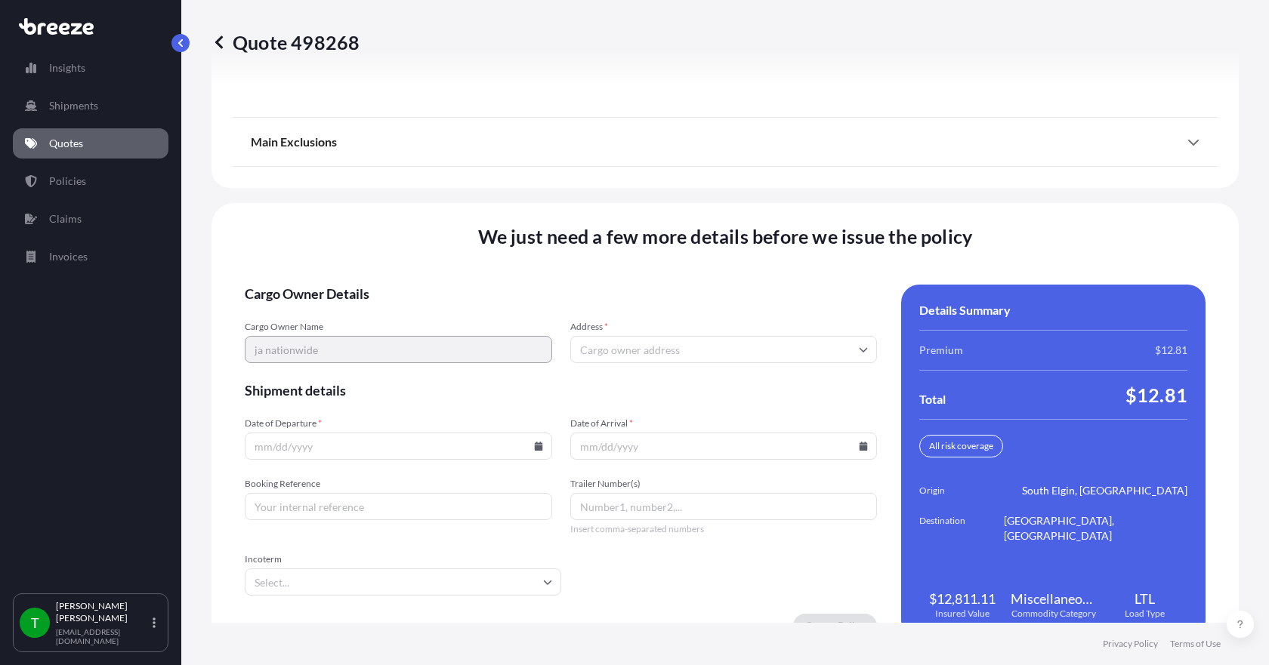
scroll to position [1978, 0]
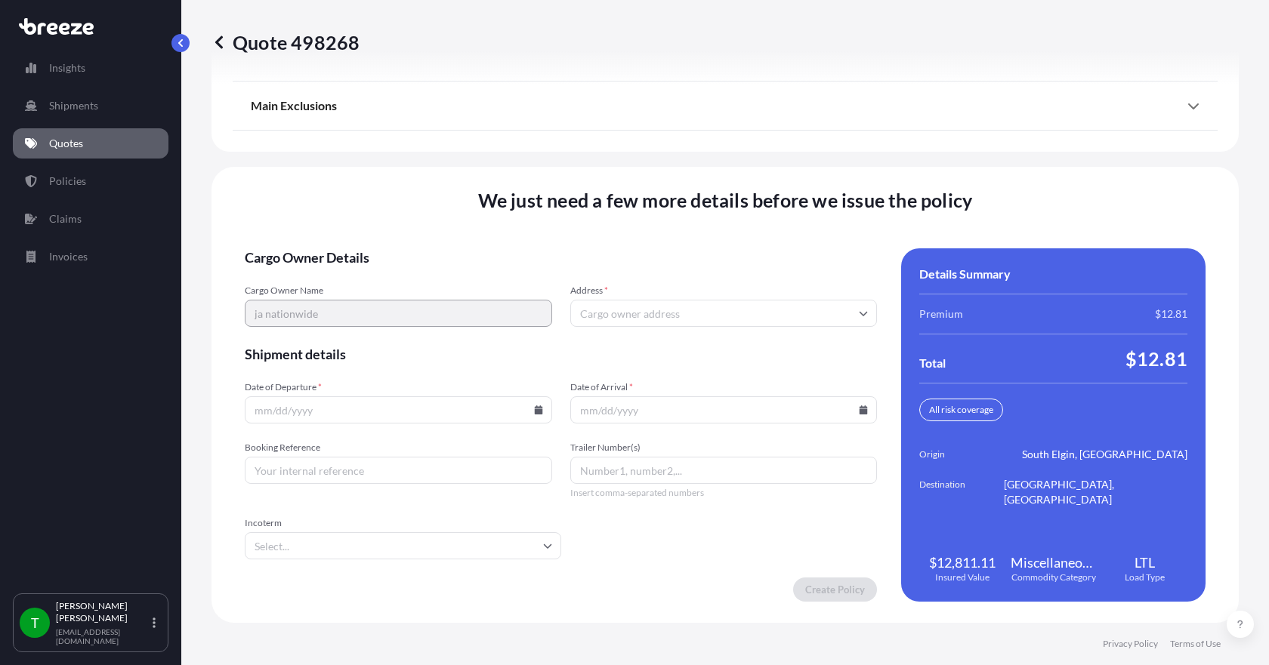
click at [624, 311] on input "Address *" at bounding box center [723, 313] width 307 height 27
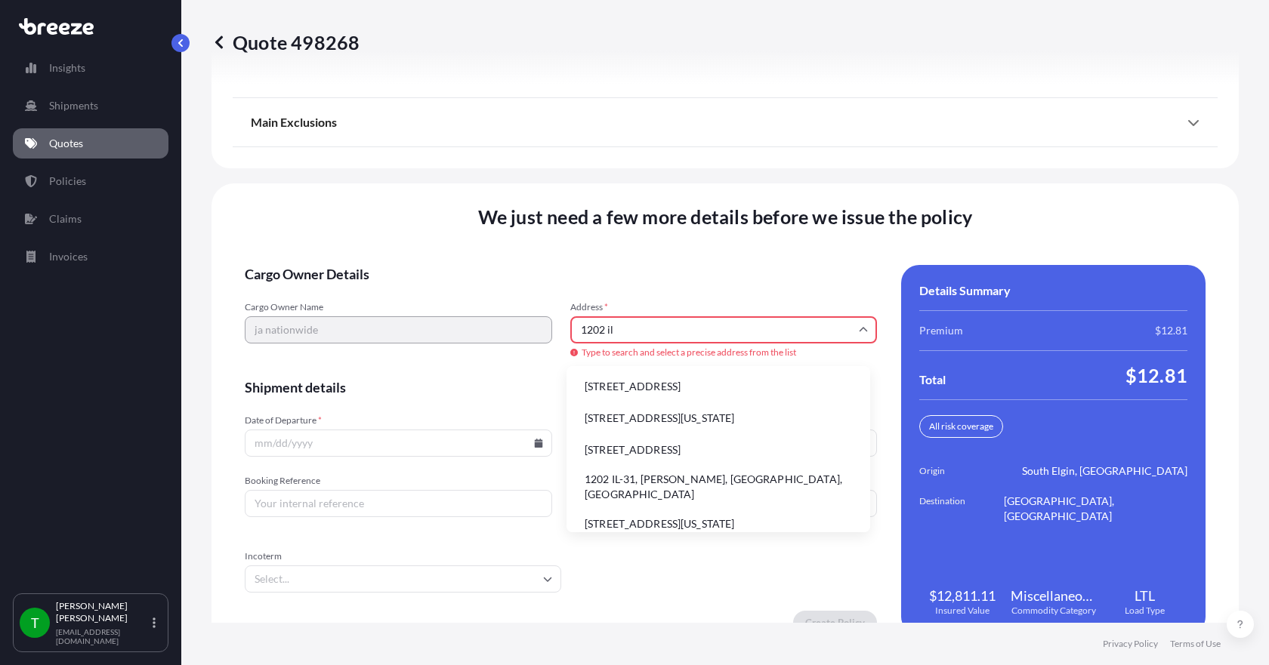
click at [615, 478] on li "1202 IL-31, [PERSON_NAME], [GEOGRAPHIC_DATA], [GEOGRAPHIC_DATA]" at bounding box center [719, 487] width 292 height 39
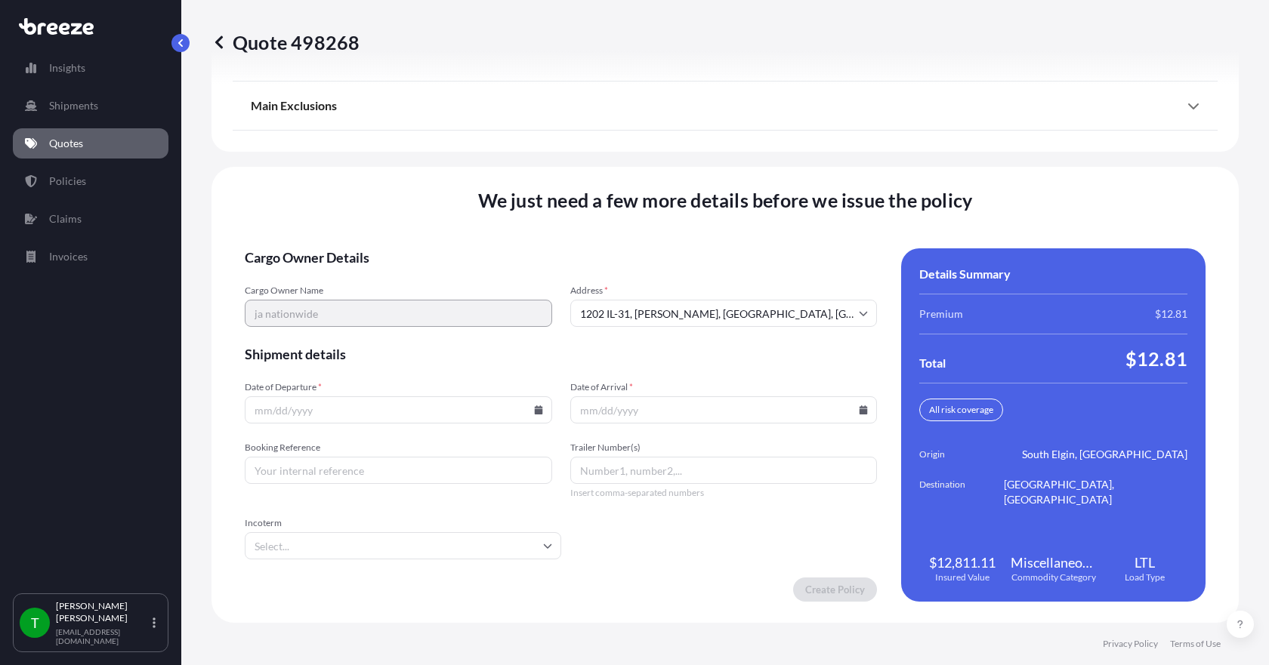
type input "[STREET_ADDRESS][PERSON_NAME]"
click at [534, 412] on icon at bounding box center [538, 410] width 8 height 9
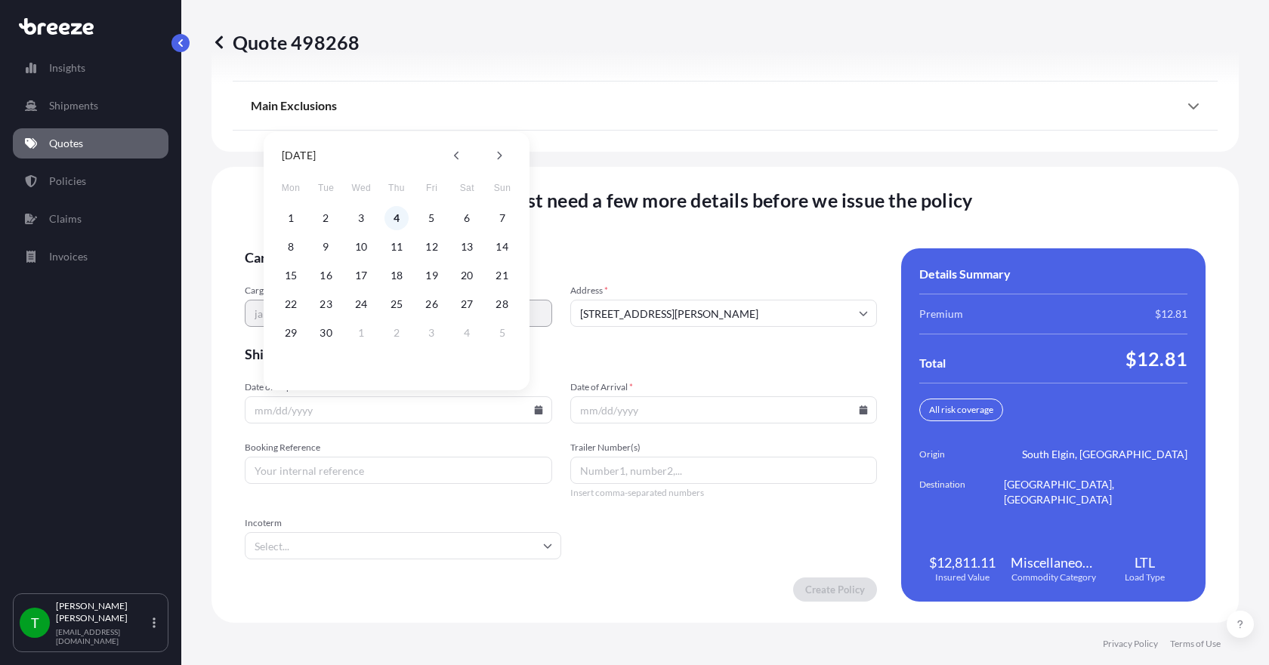
click at [392, 218] on button "4" at bounding box center [396, 218] width 24 height 24
type input "[DATE]"
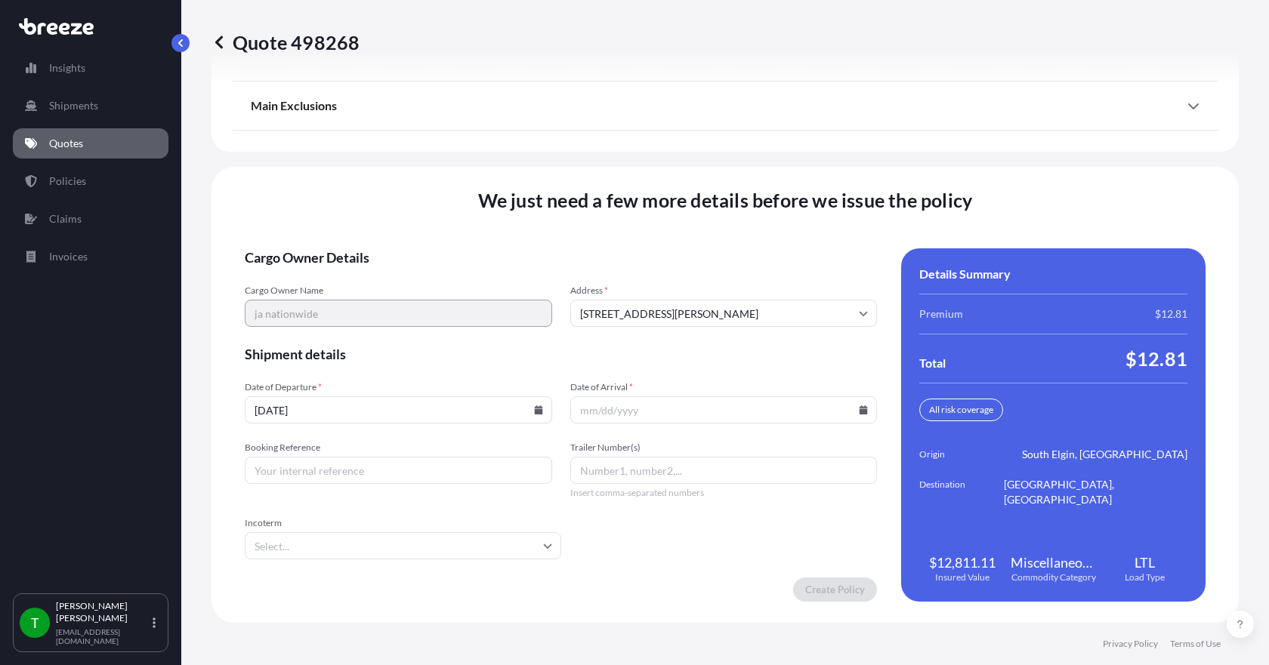
click at [860, 406] on icon at bounding box center [864, 410] width 8 height 9
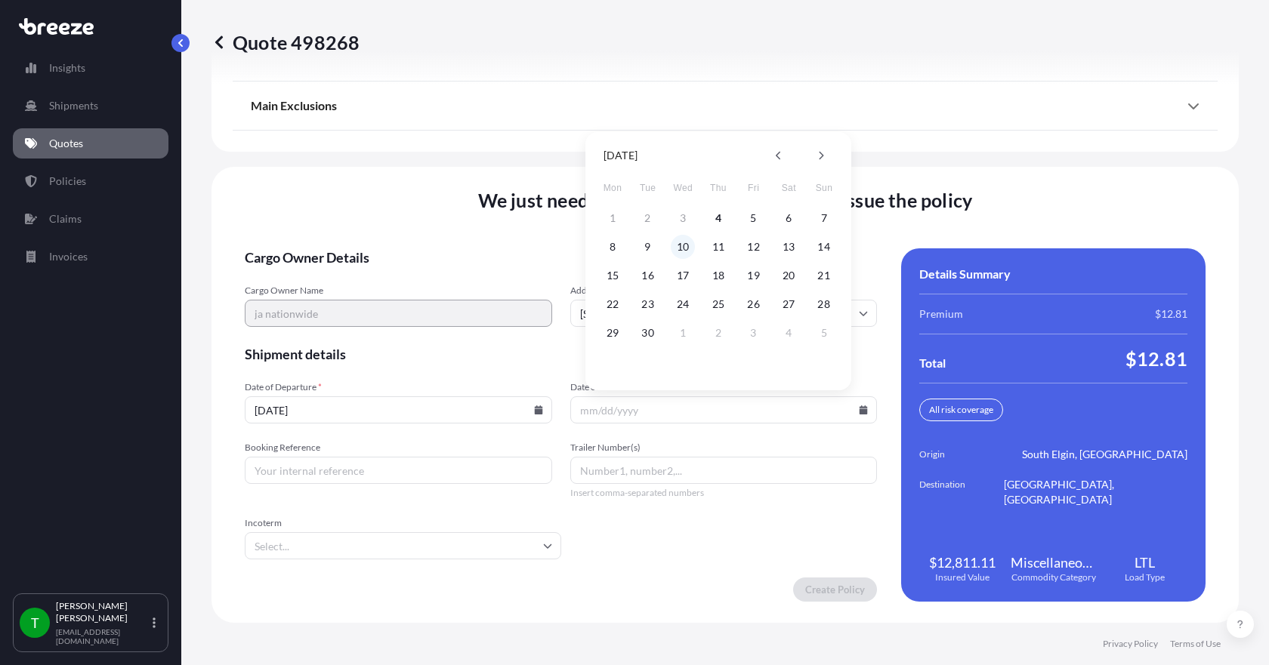
click at [679, 244] on button "10" at bounding box center [683, 247] width 24 height 24
type input "[DATE]"
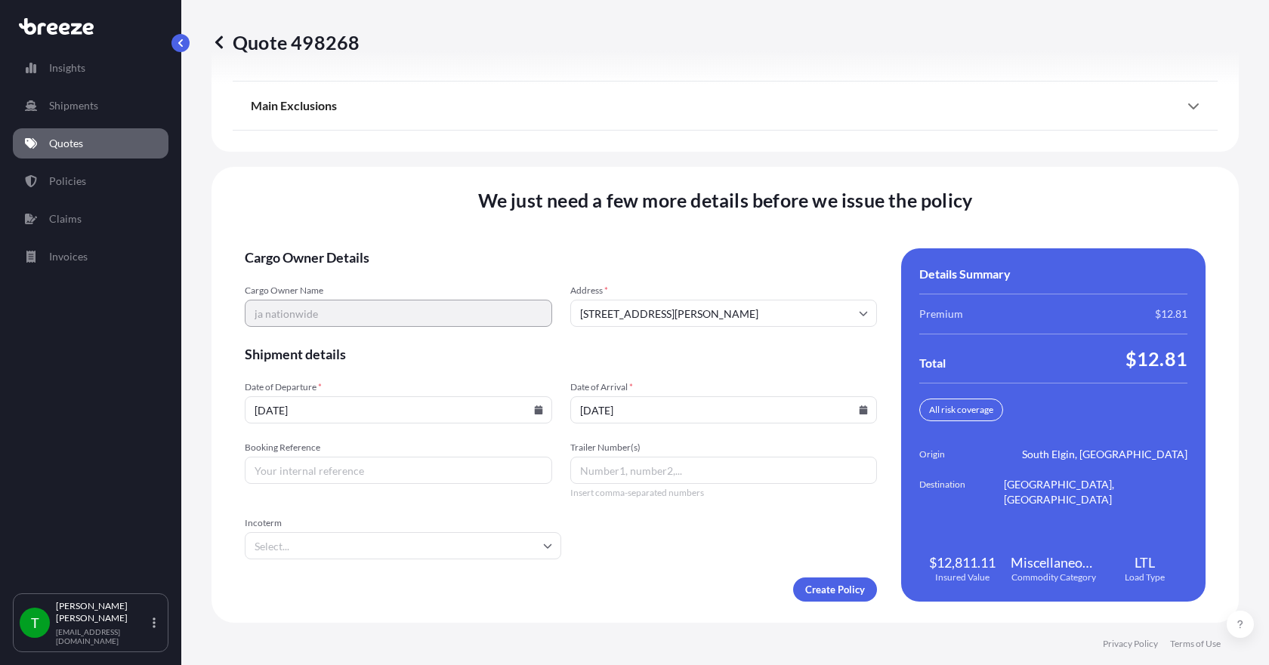
click at [380, 462] on input "Booking Reference" at bounding box center [398, 470] width 307 height 27
type input "349019"
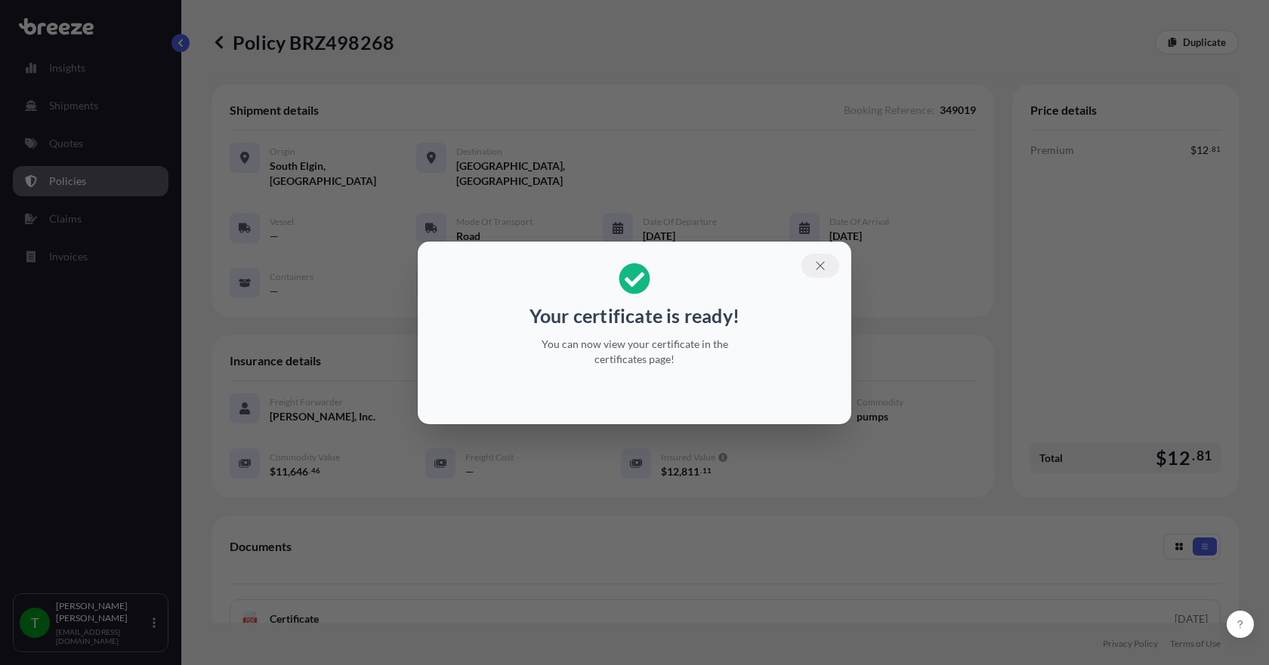
click at [819, 267] on icon "button" at bounding box center [820, 265] width 8 height 8
